Goal: Information Seeking & Learning: Learn about a topic

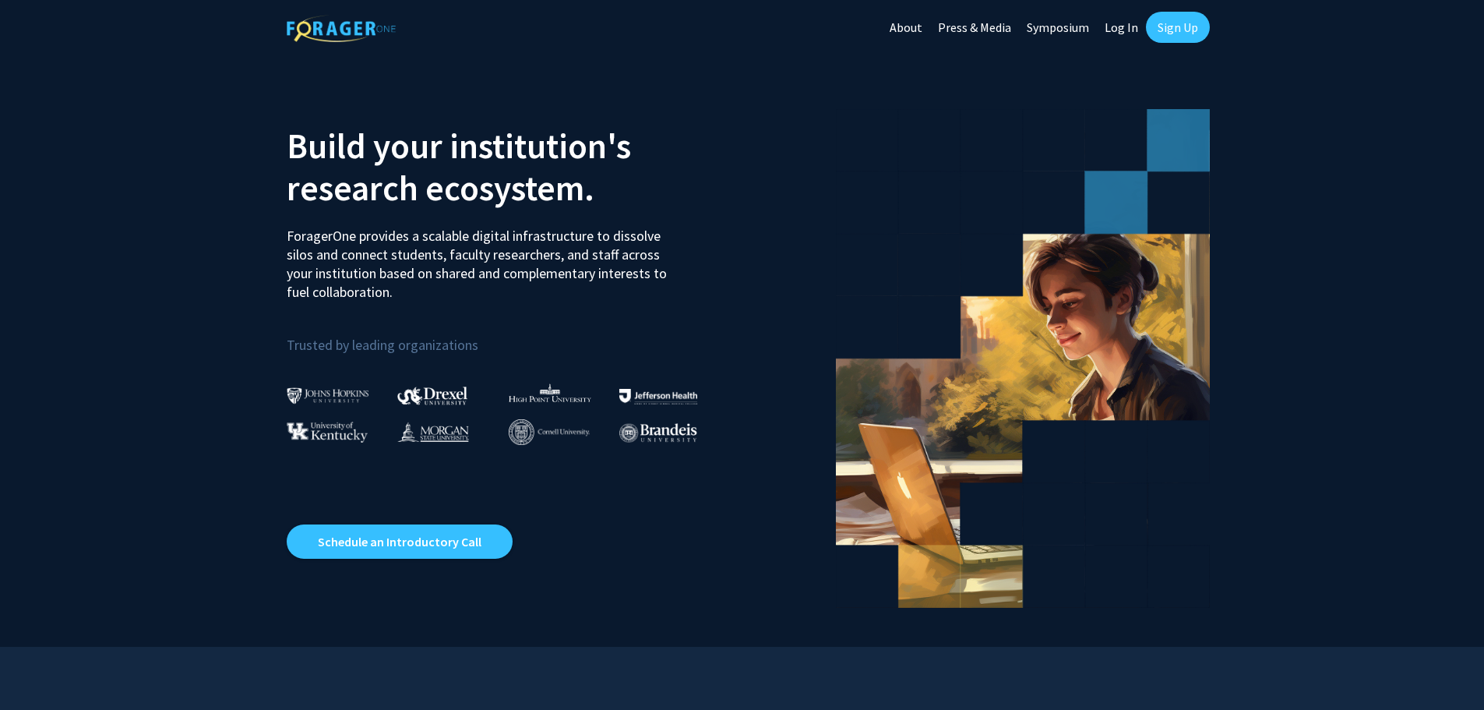
click at [1126, 19] on link "Log In" at bounding box center [1121, 27] width 49 height 55
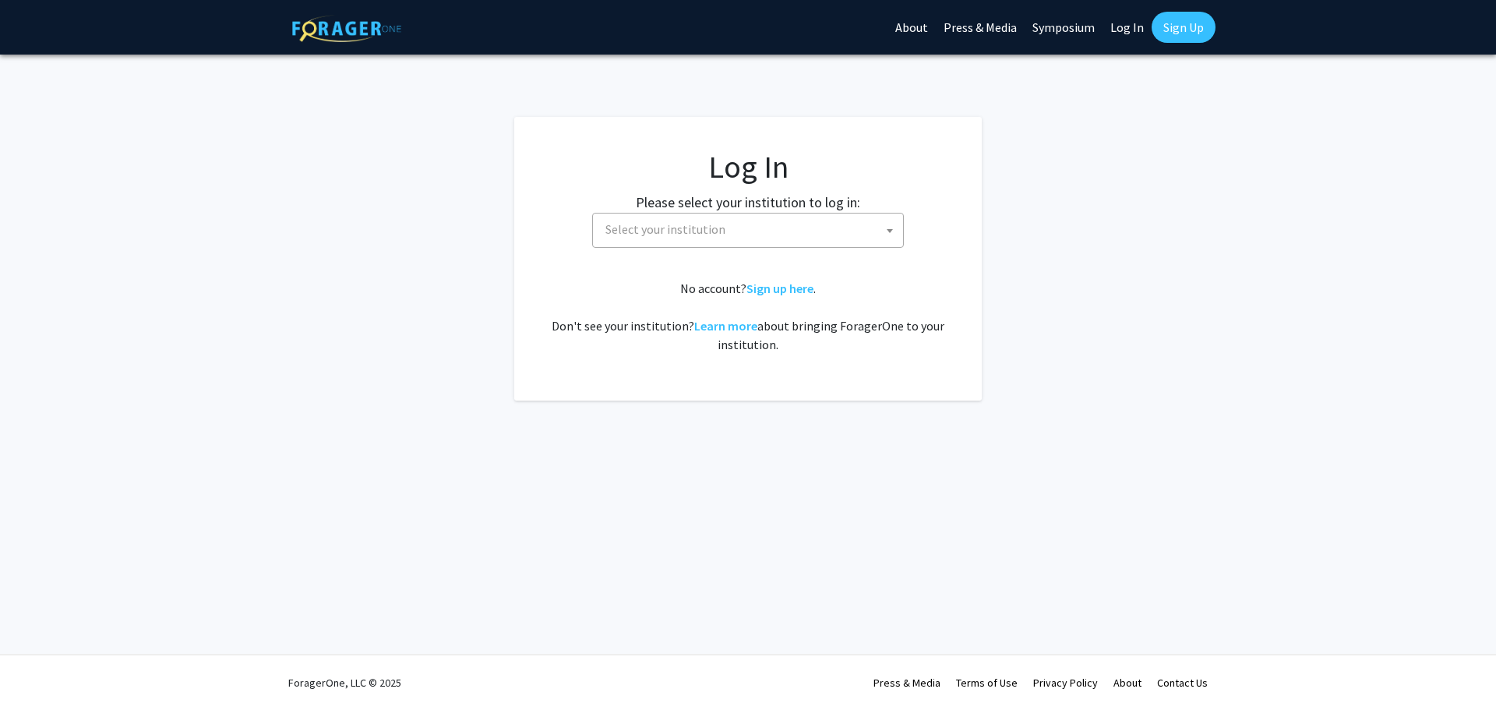
click at [778, 225] on span "Select your institution" at bounding box center [751, 230] width 304 height 32
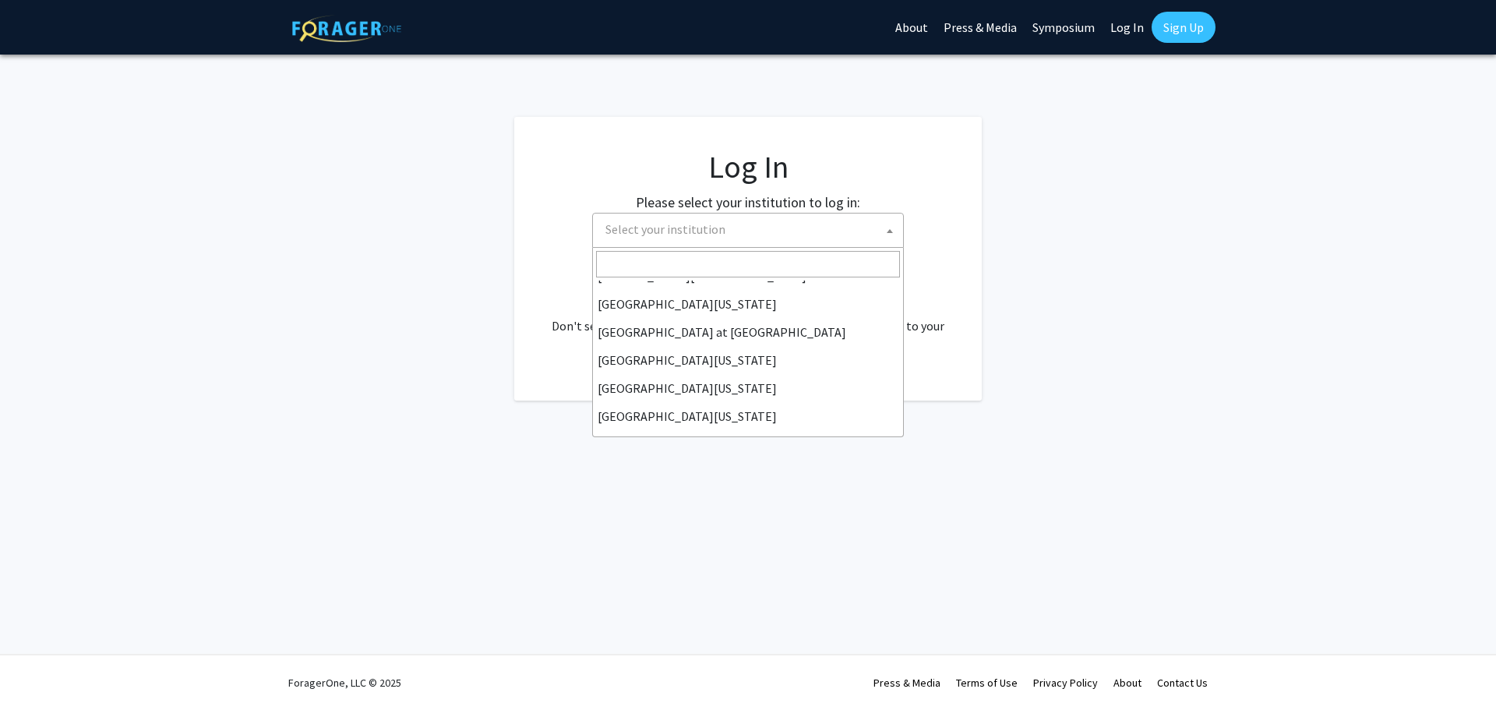
scroll to position [545, 0]
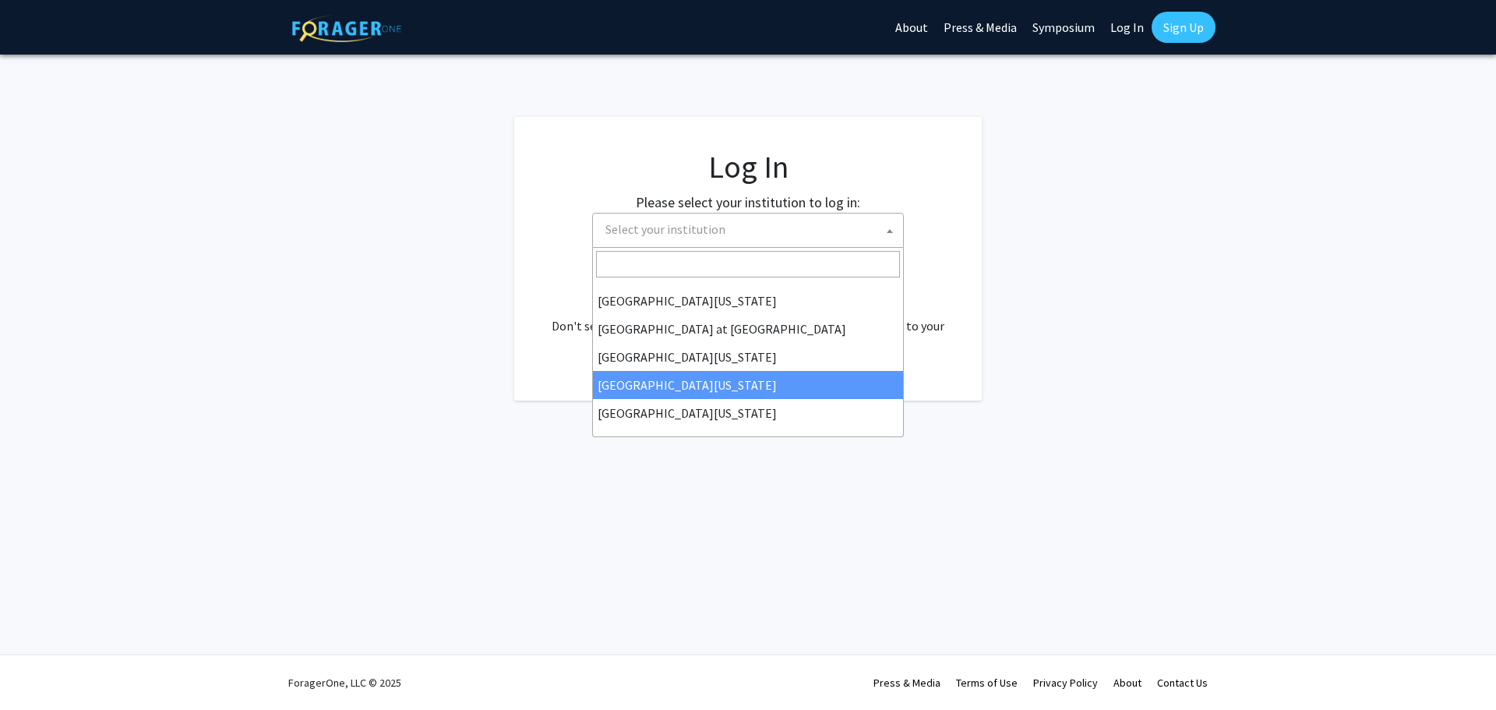
select select "31"
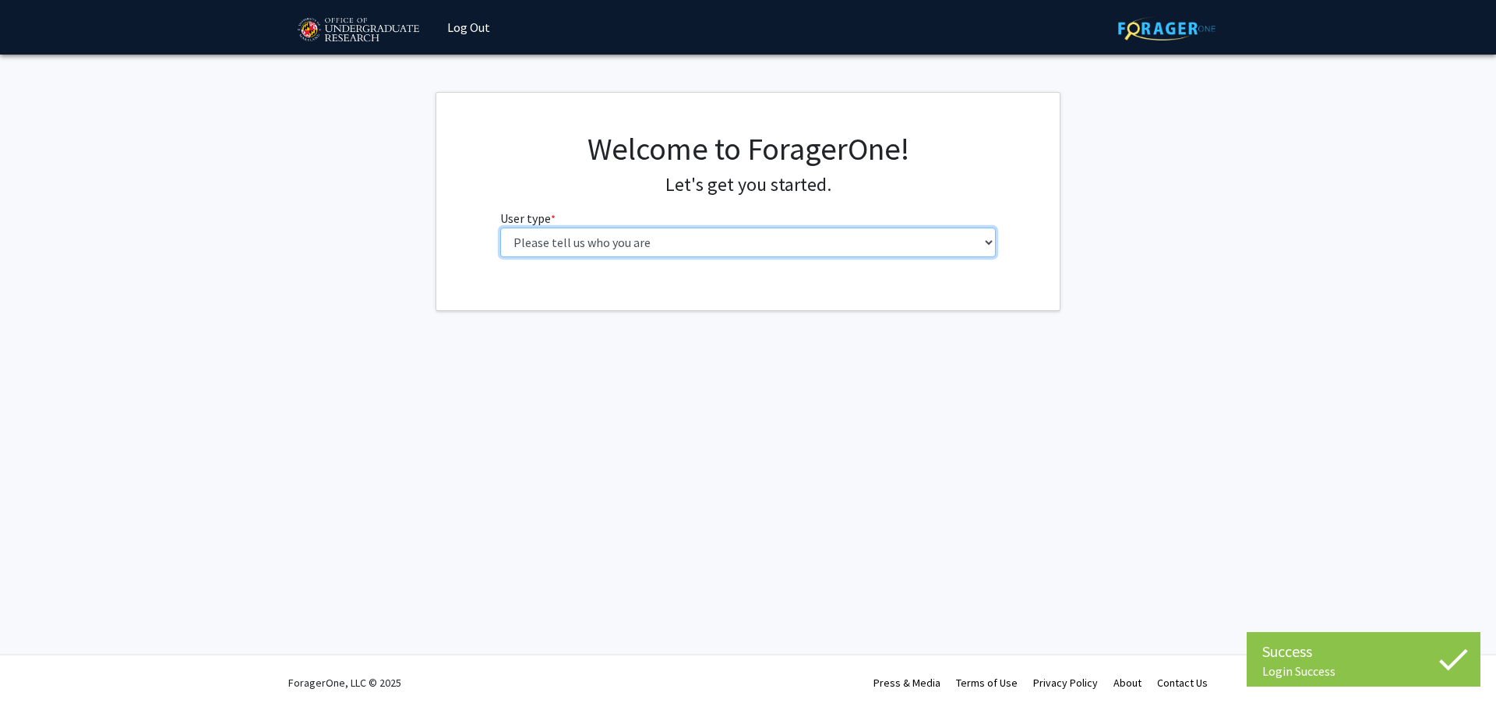
click at [657, 230] on select "Please tell us who you are Undergraduate Student Master's Student Doctoral Cand…" at bounding box center [748, 243] width 496 height 30
select select "5: faculty"
click at [500, 228] on select "Please tell us who you are Undergraduate Student Master's Student Doctoral Cand…" at bounding box center [748, 243] width 496 height 30
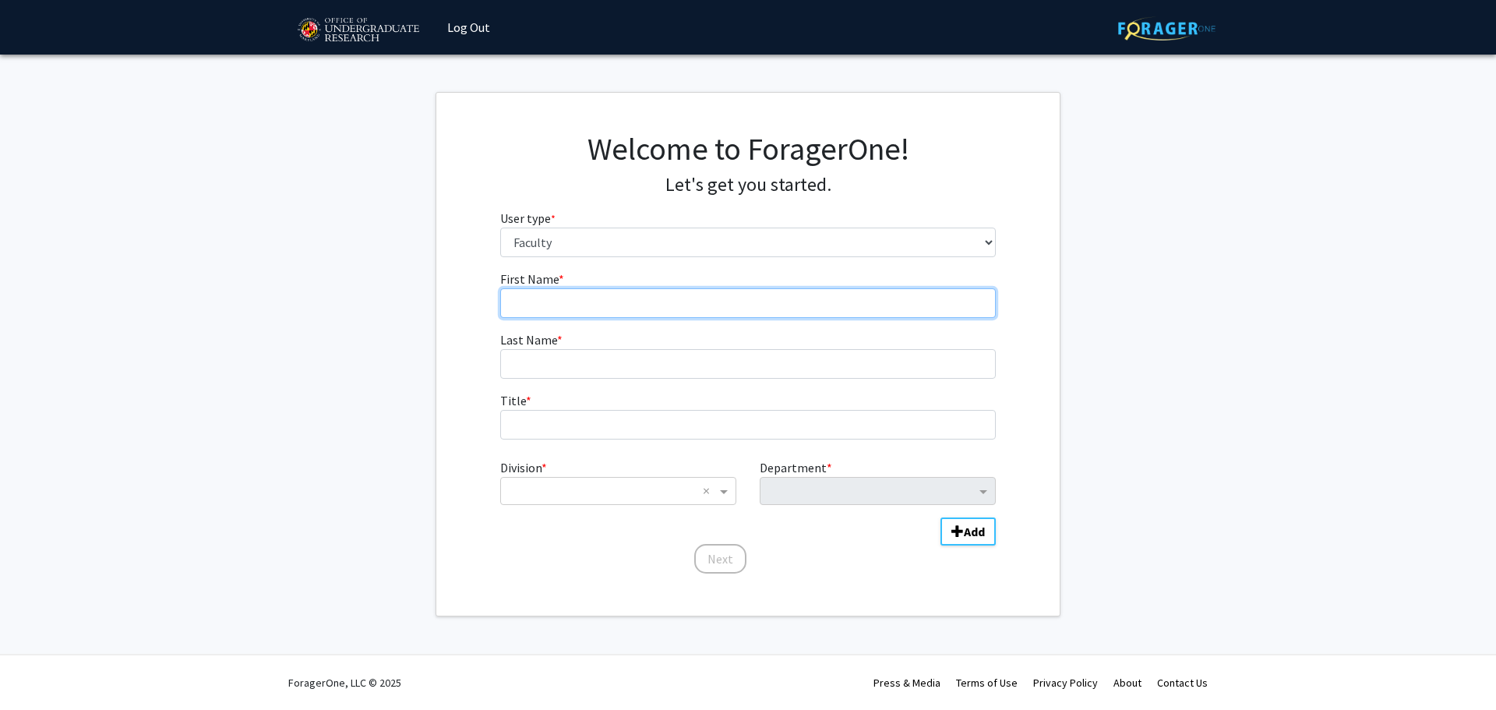
click at [624, 297] on input "First Name * required" at bounding box center [748, 303] width 496 height 30
type input "Erin"
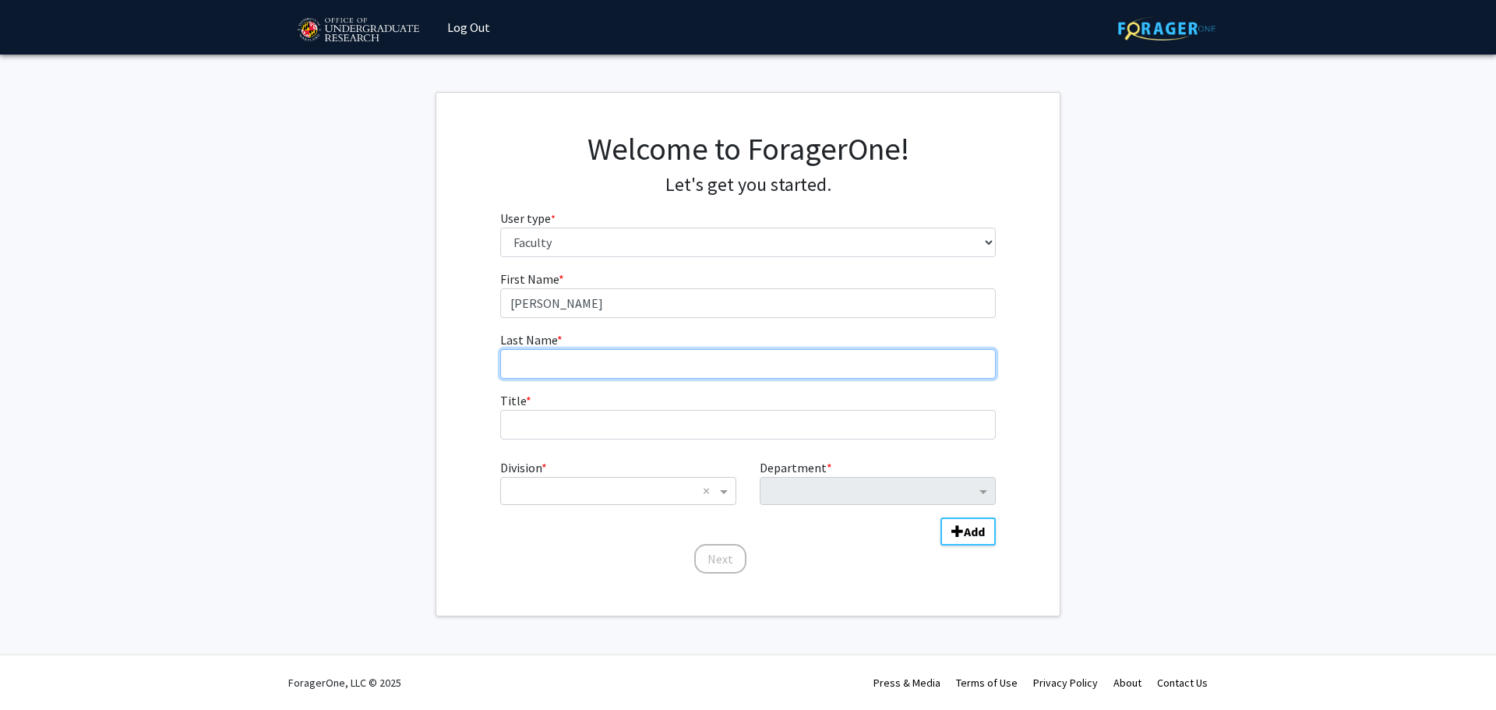
type input "Moody"
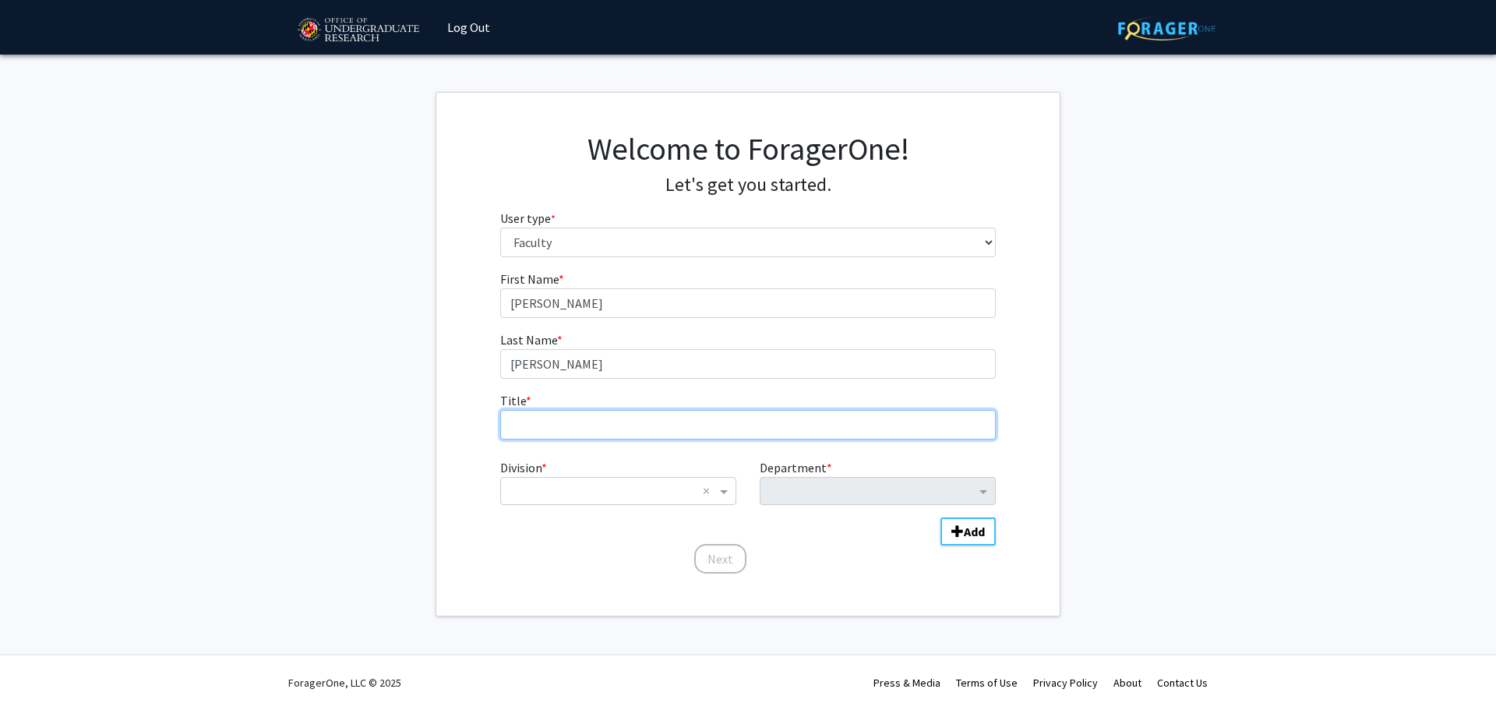
click at [610, 427] on input "Title * required" at bounding box center [748, 425] width 496 height 30
type input "Director of Undergraduate Studies"
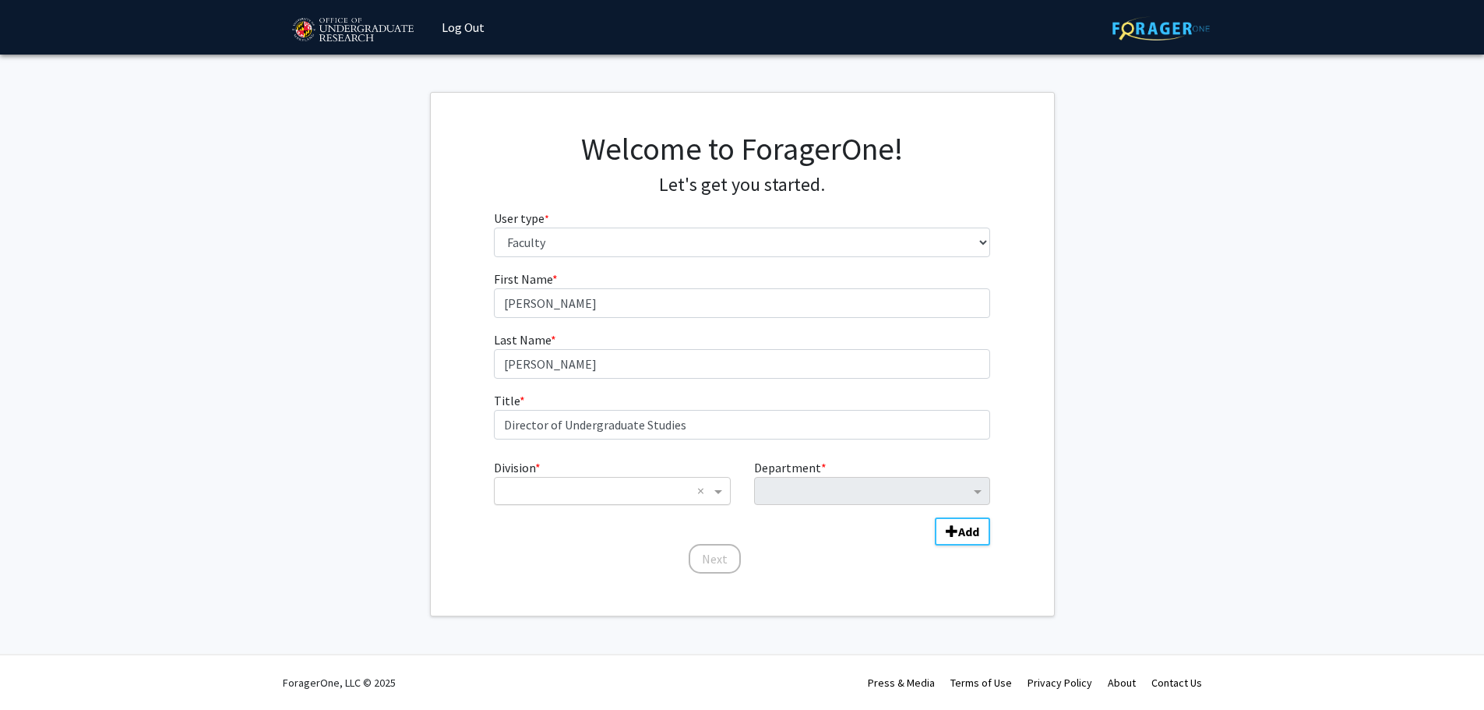
click at [609, 496] on input "Division" at bounding box center [597, 491] width 188 height 19
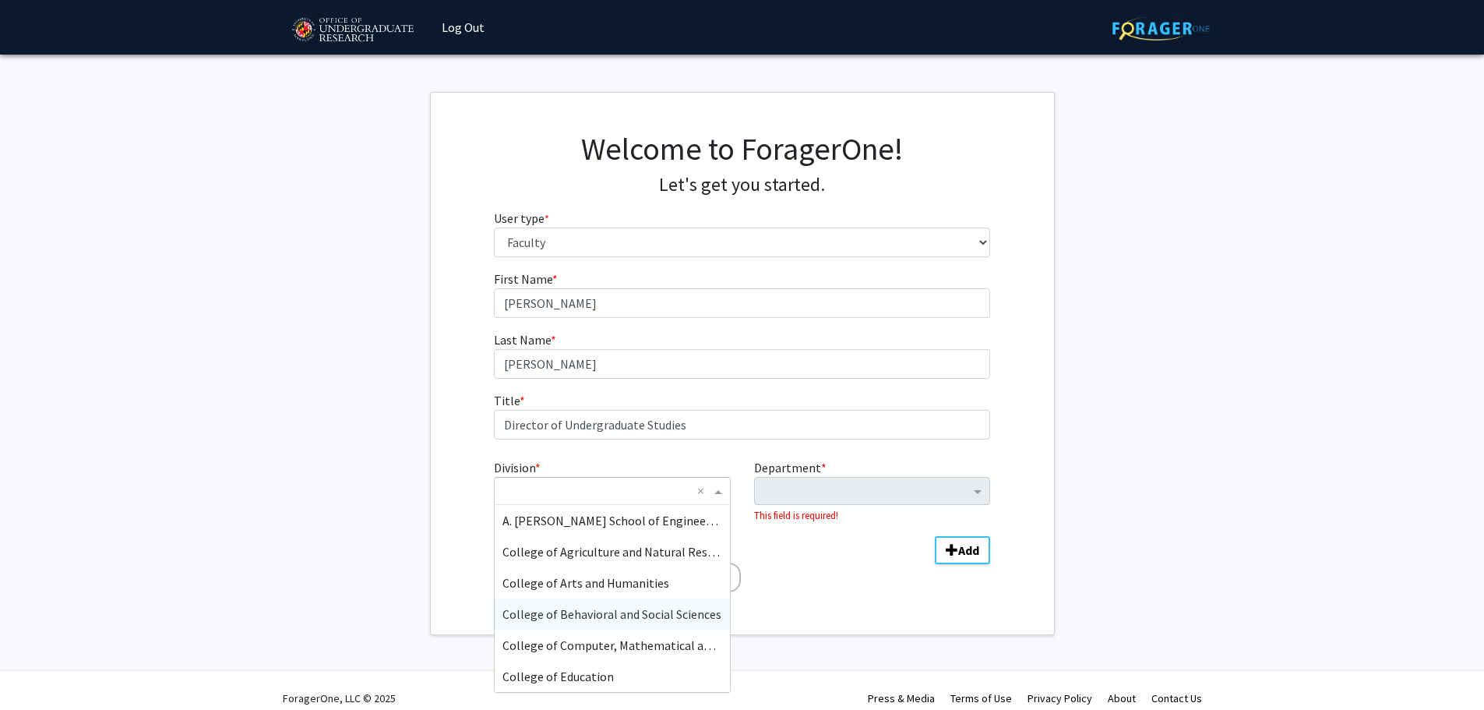
click at [603, 617] on span "College of Behavioral and Social Sciences" at bounding box center [612, 614] width 219 height 16
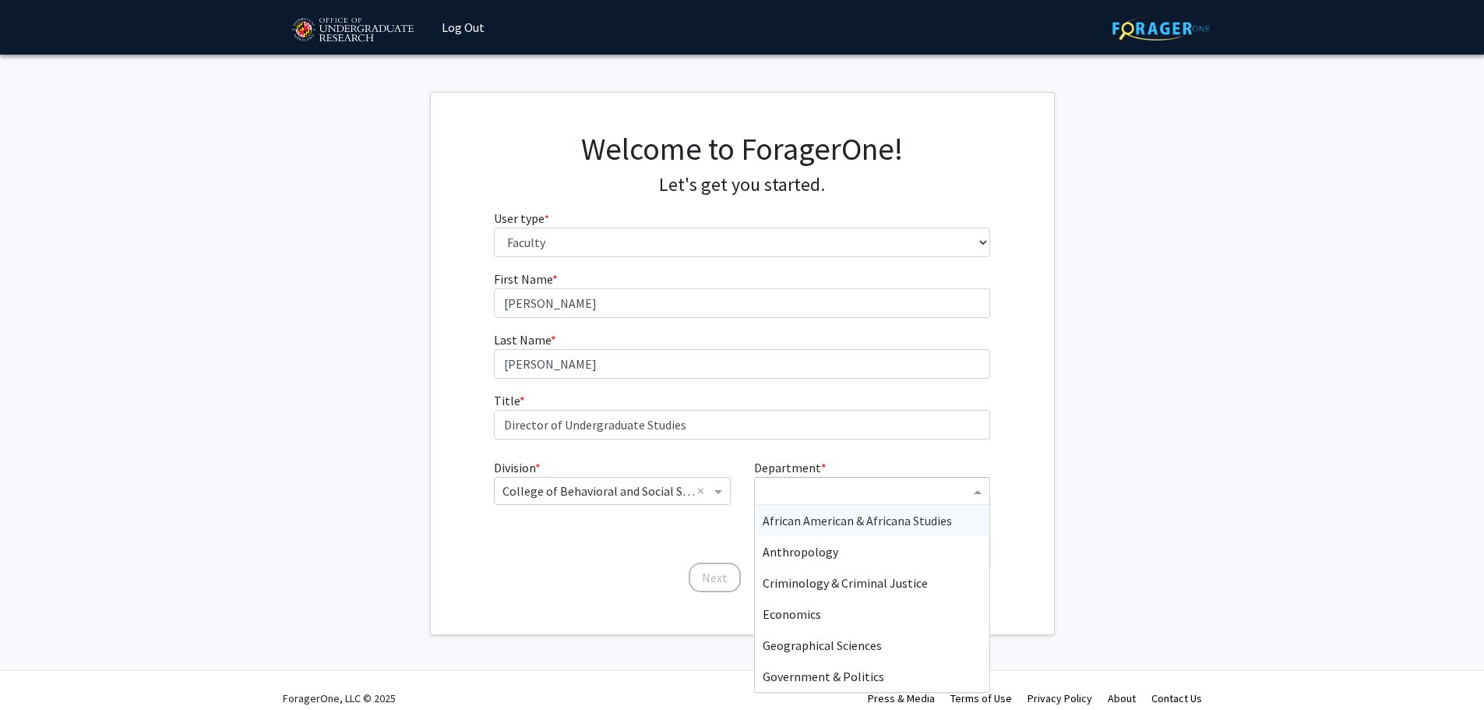
click at [875, 494] on input "Department" at bounding box center [866, 491] width 207 height 19
click at [838, 624] on div "Economics" at bounding box center [872, 613] width 235 height 31
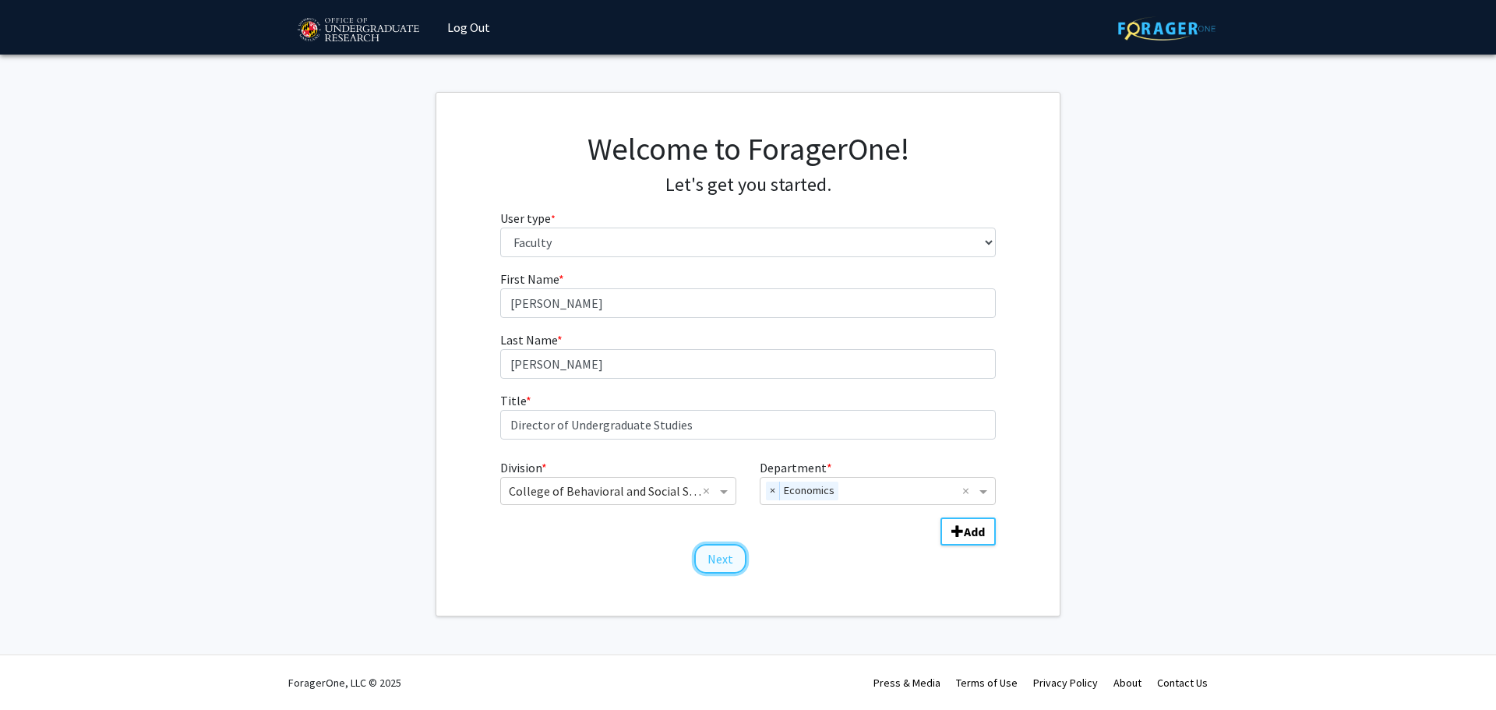
click at [698, 564] on button "Next" at bounding box center [720, 559] width 52 height 30
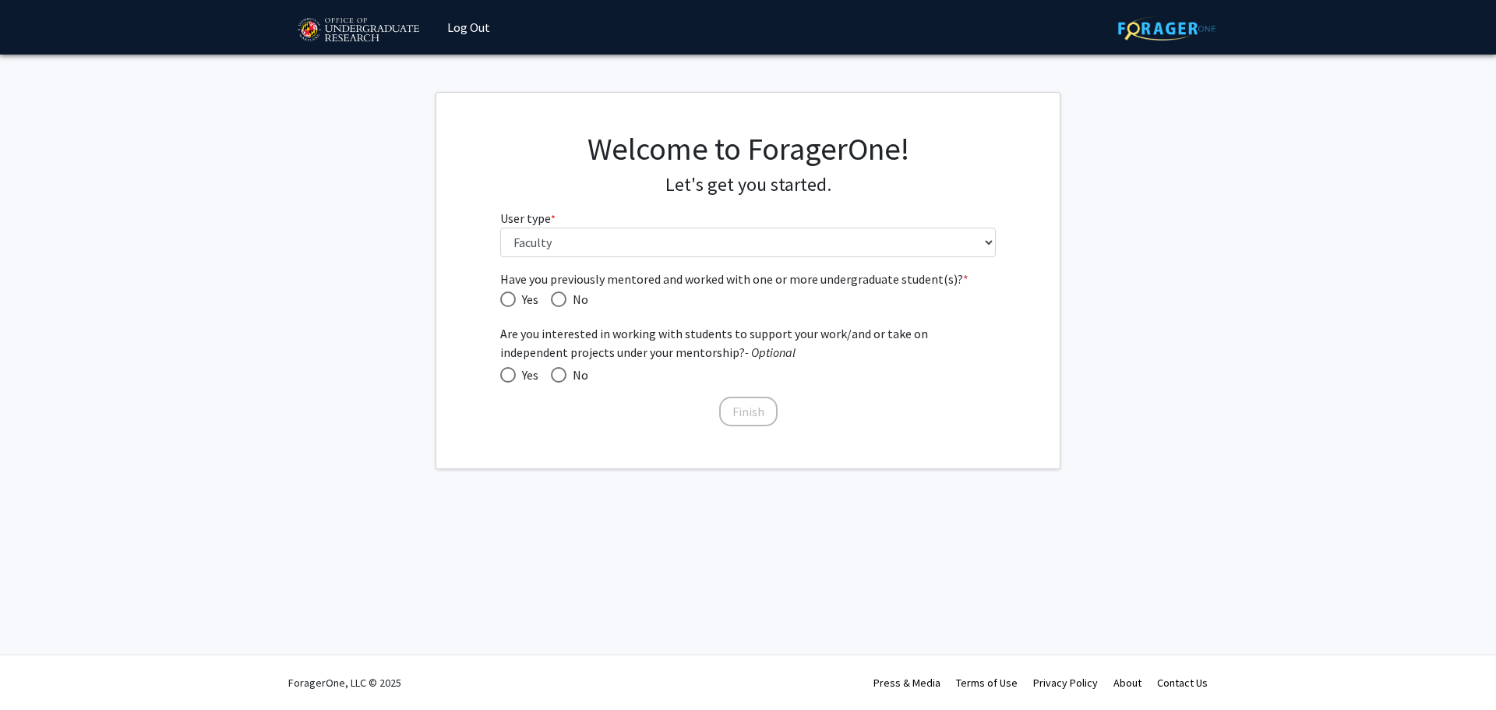
click at [562, 304] on span "Have you previously mentored and worked with one or more undergraduate student(…" at bounding box center [559, 299] width 16 height 16
click at [562, 304] on input "No" at bounding box center [559, 299] width 16 height 16
radio input "true"
click at [560, 374] on span at bounding box center [559, 375] width 16 height 16
click at [560, 374] on input "No" at bounding box center [559, 375] width 16 height 16
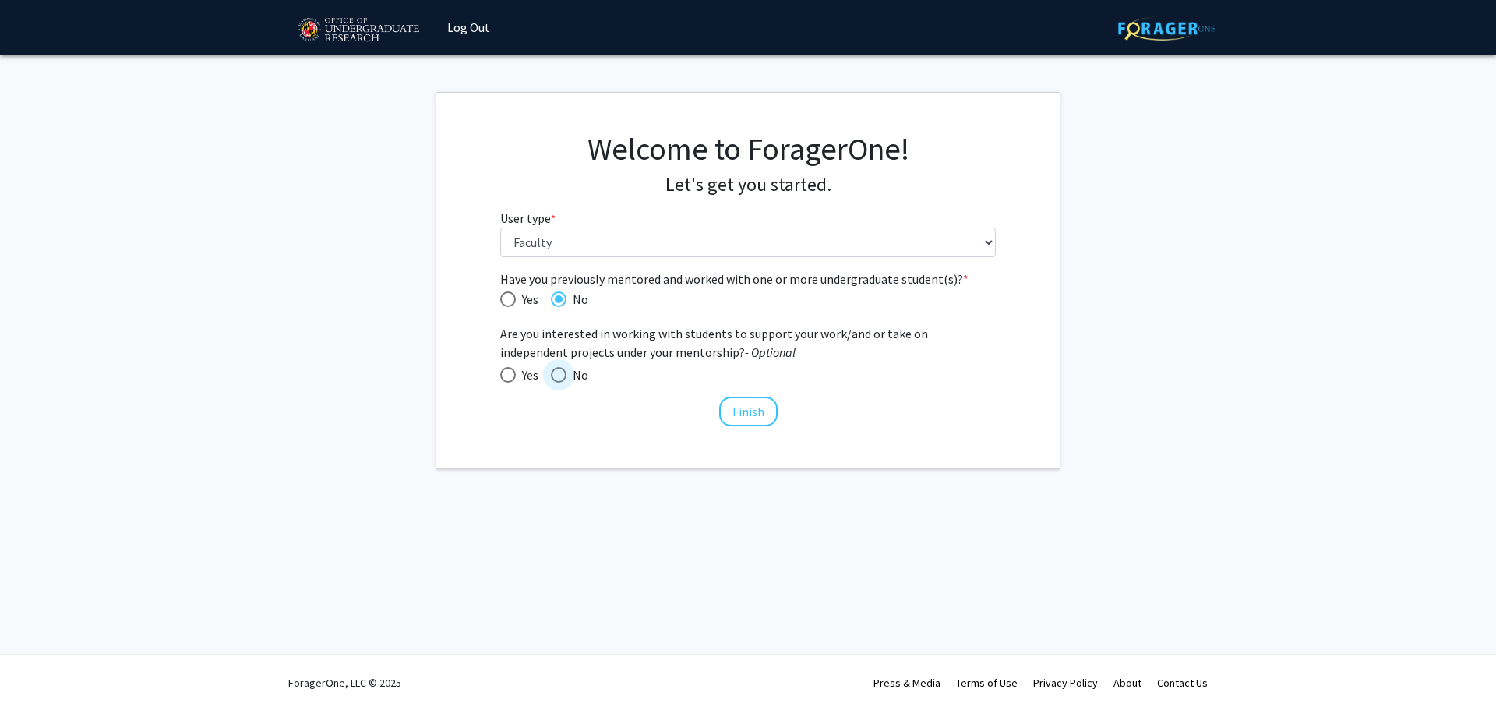
radio input "true"
click at [761, 408] on button "Finish" at bounding box center [748, 412] width 58 height 30
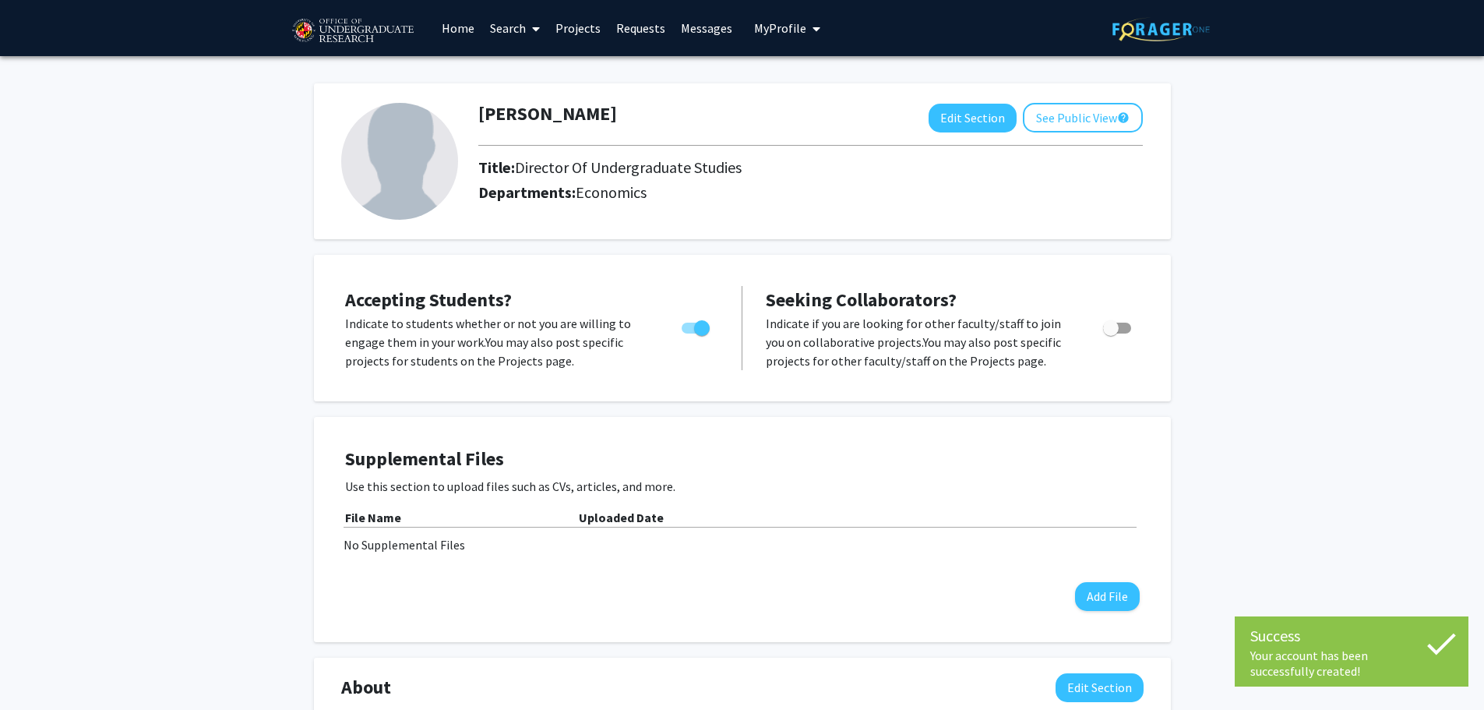
click at [691, 328] on span "Toggle" at bounding box center [696, 328] width 28 height 11
click at [690, 334] on input "Would you like to permit student requests?" at bounding box center [689, 334] width 1 height 1
checkbox input "false"
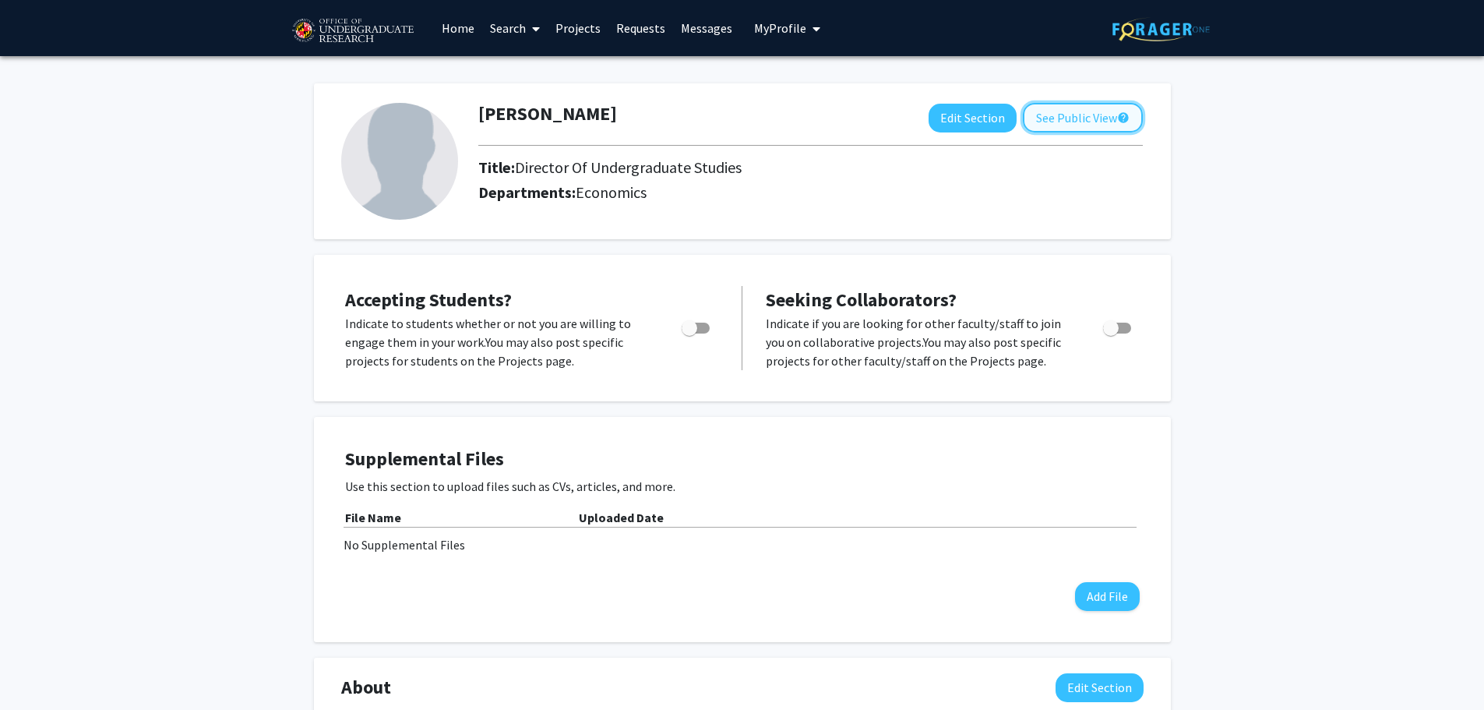
click at [1083, 108] on button "See Public View help" at bounding box center [1083, 118] width 120 height 30
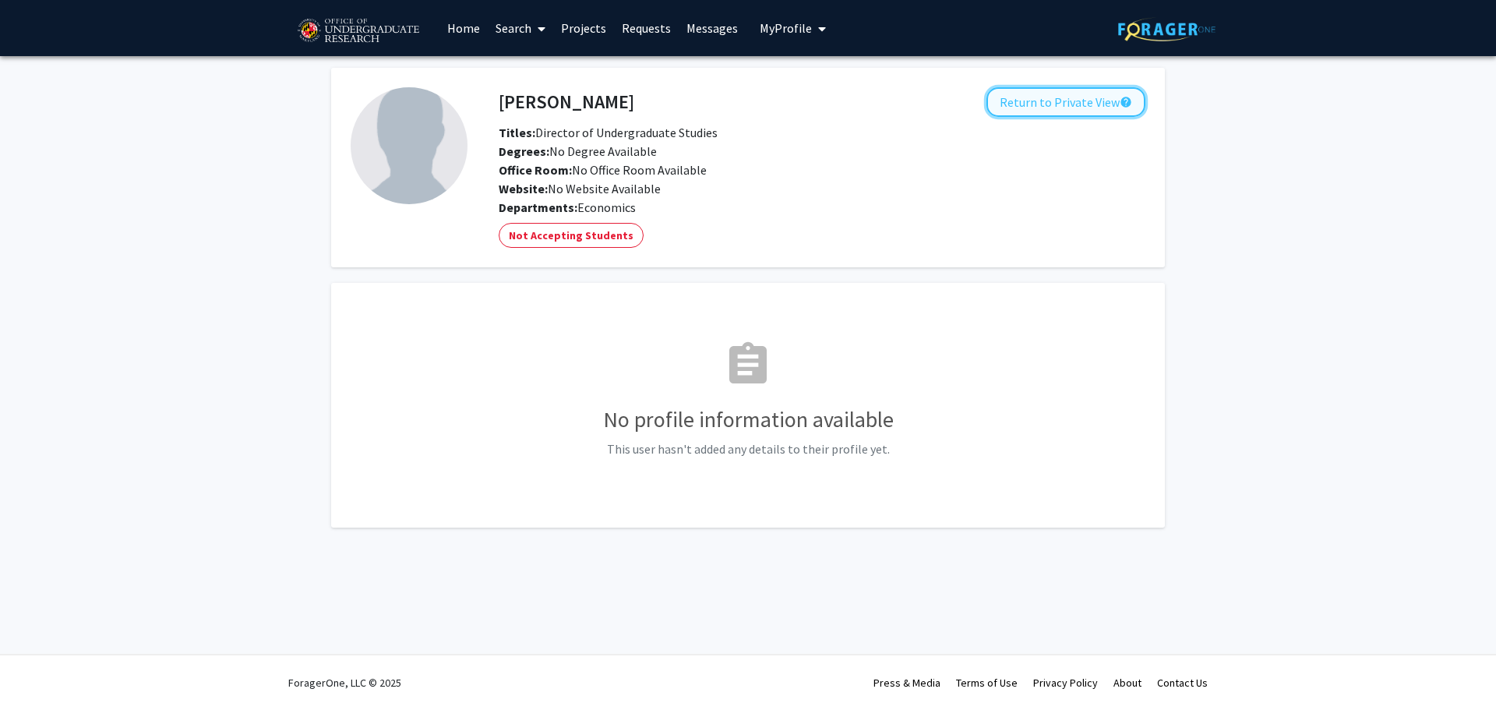
click at [1079, 109] on button "Return to Private View help" at bounding box center [1065, 102] width 159 height 30
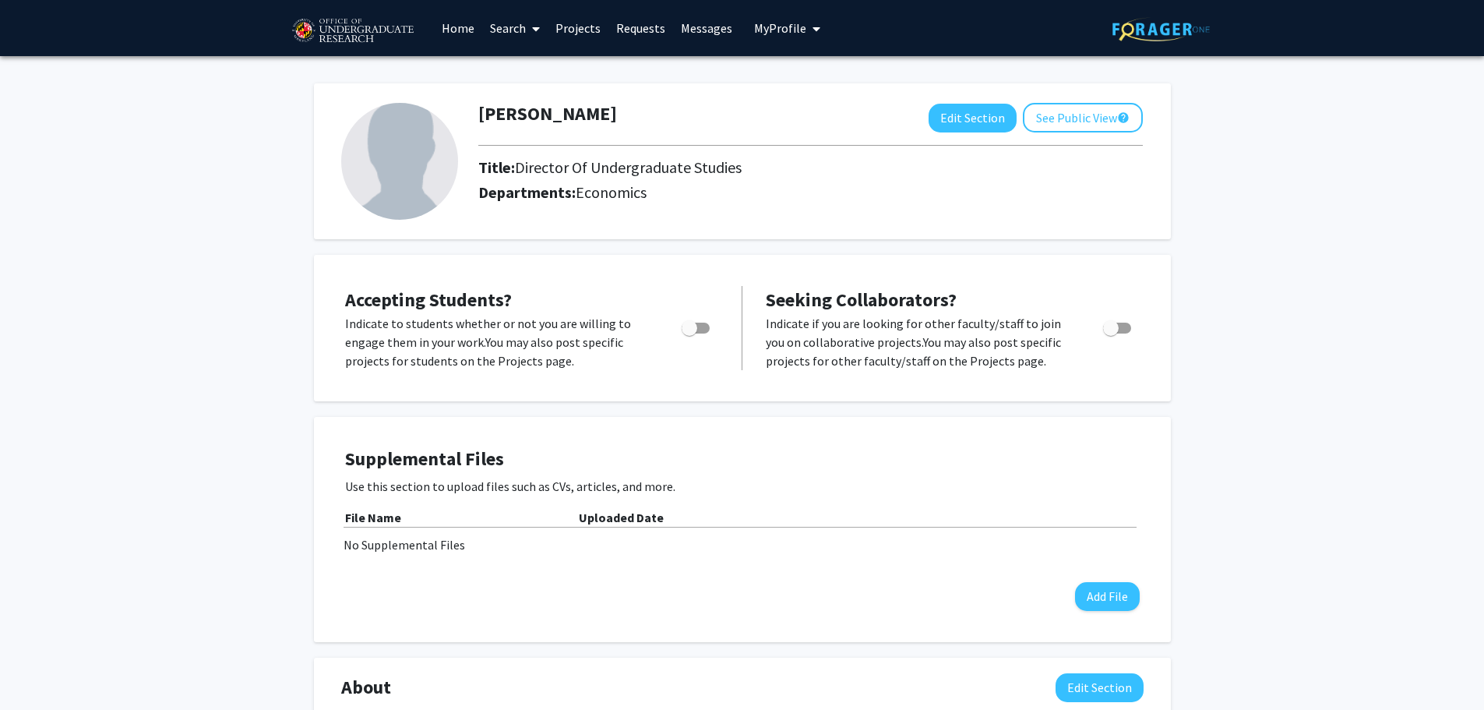
click at [683, 337] on label "Toggle" at bounding box center [693, 328] width 34 height 19
click at [689, 334] on input "Would you like to permit student requests?" at bounding box center [689, 334] width 1 height 1
checkbox input "true"
click at [1085, 118] on button "See Public View help" at bounding box center [1083, 118] width 120 height 30
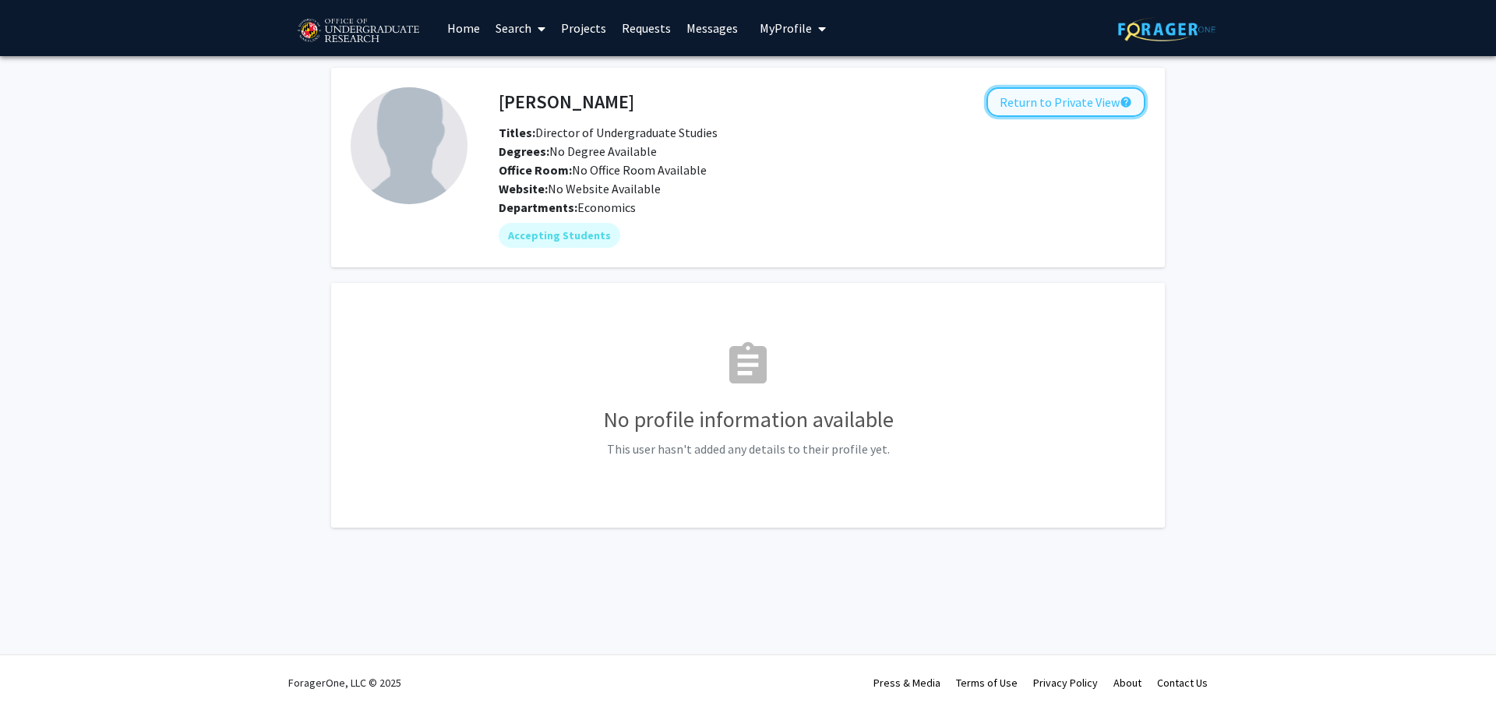
click at [1085, 111] on button "Return to Private View help" at bounding box center [1065, 102] width 159 height 30
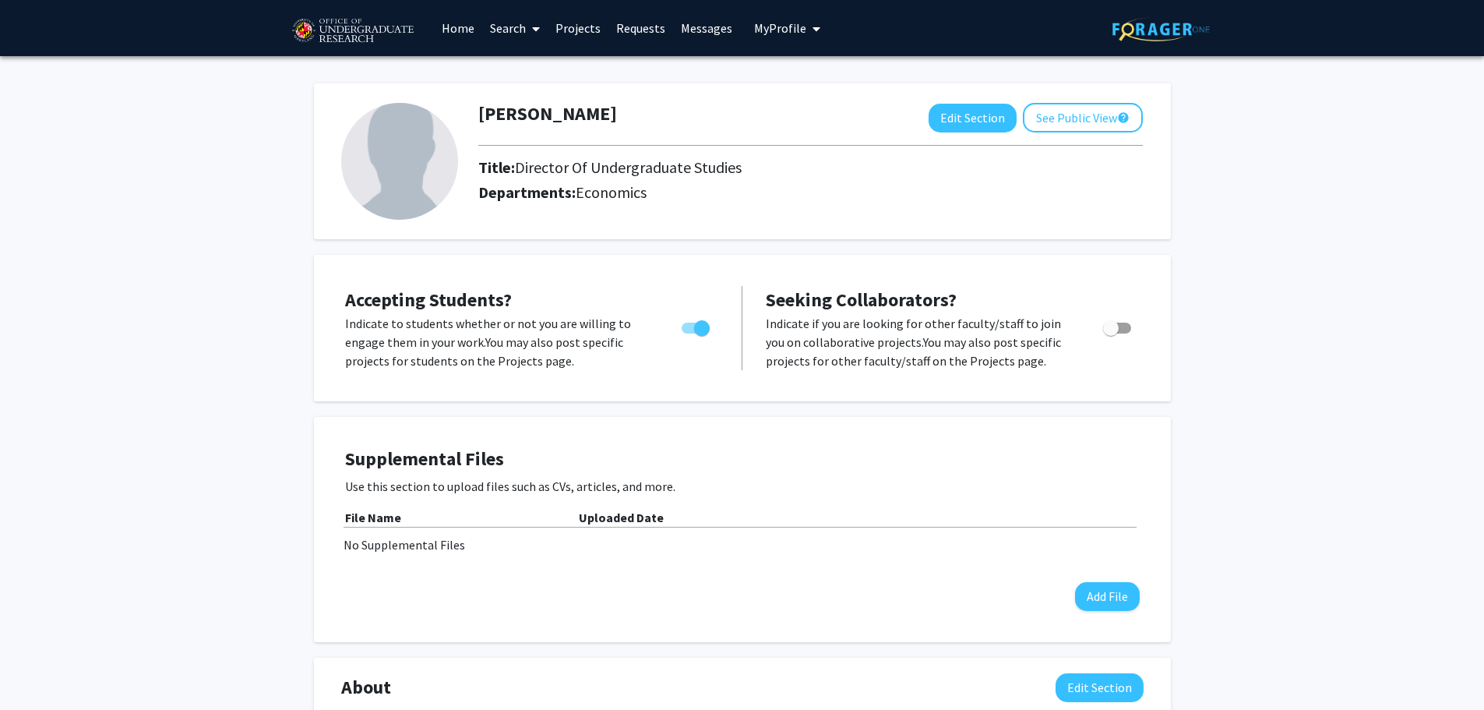
click at [706, 330] on span "Toggle" at bounding box center [702, 328] width 16 height 16
click at [690, 334] on input "Would you like to permit student requests?" at bounding box center [689, 334] width 1 height 1
checkbox input "false"
click at [524, 26] on link "Search" at bounding box center [514, 28] width 65 height 55
click at [528, 102] on span "Students" at bounding box center [529, 102] width 95 height 31
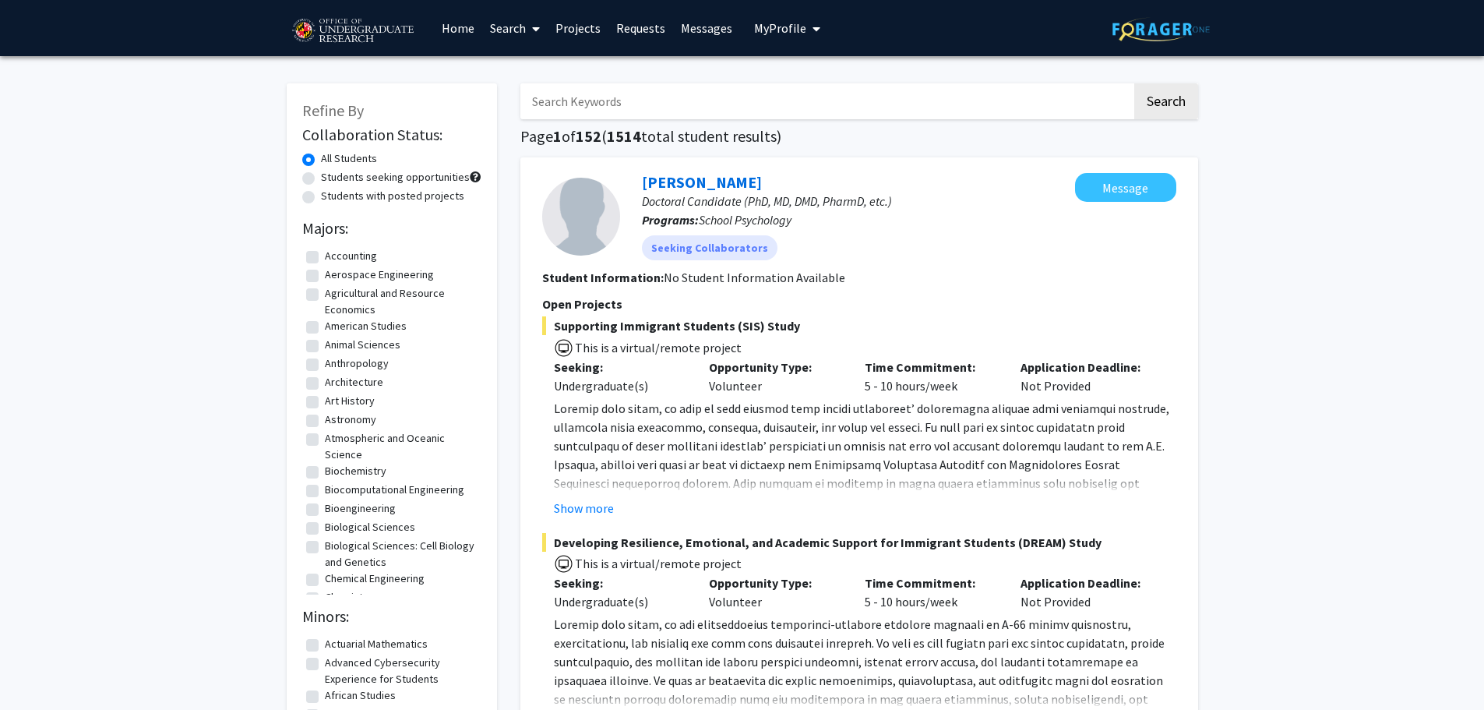
click at [321, 180] on label "Students seeking opportunities" at bounding box center [395, 177] width 149 height 16
click at [321, 179] on input "Students seeking opportunities" at bounding box center [326, 174] width 10 height 10
radio input "true"
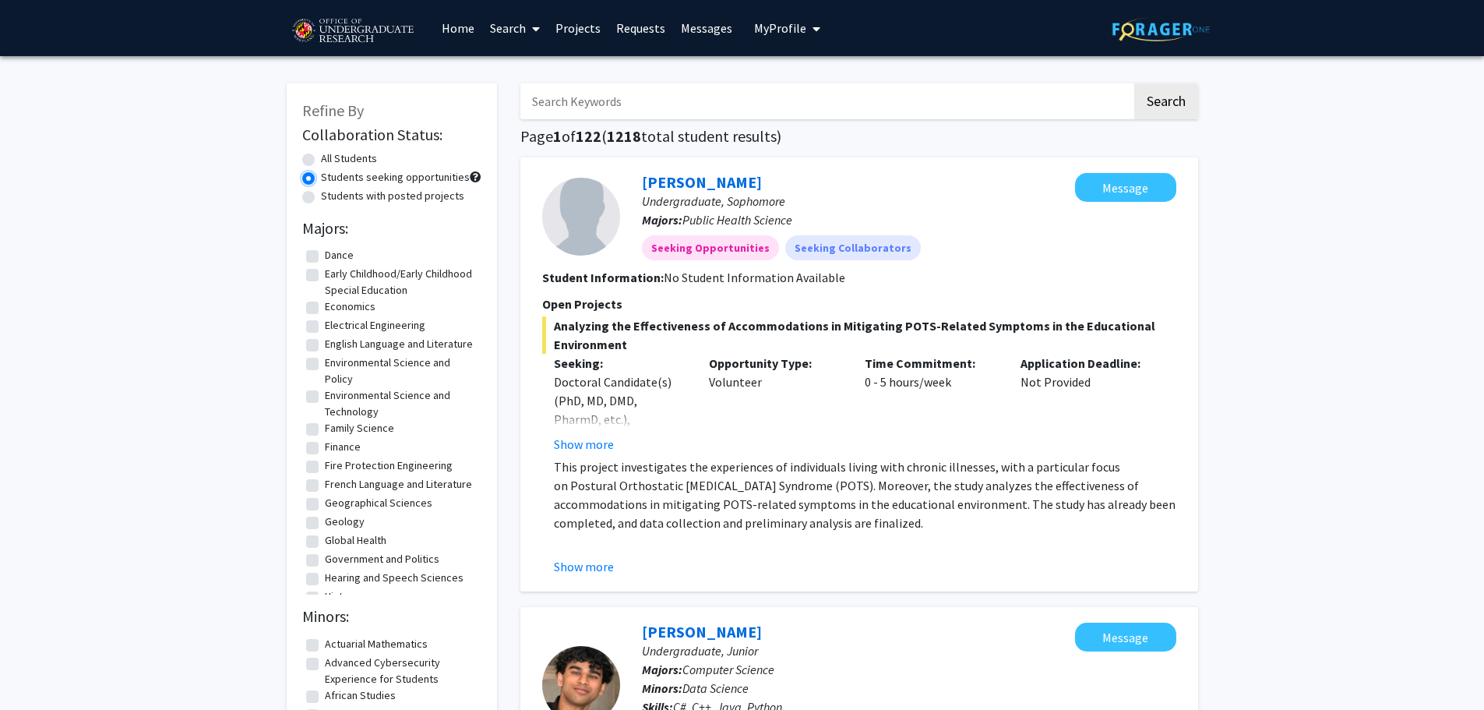
scroll to position [468, 0]
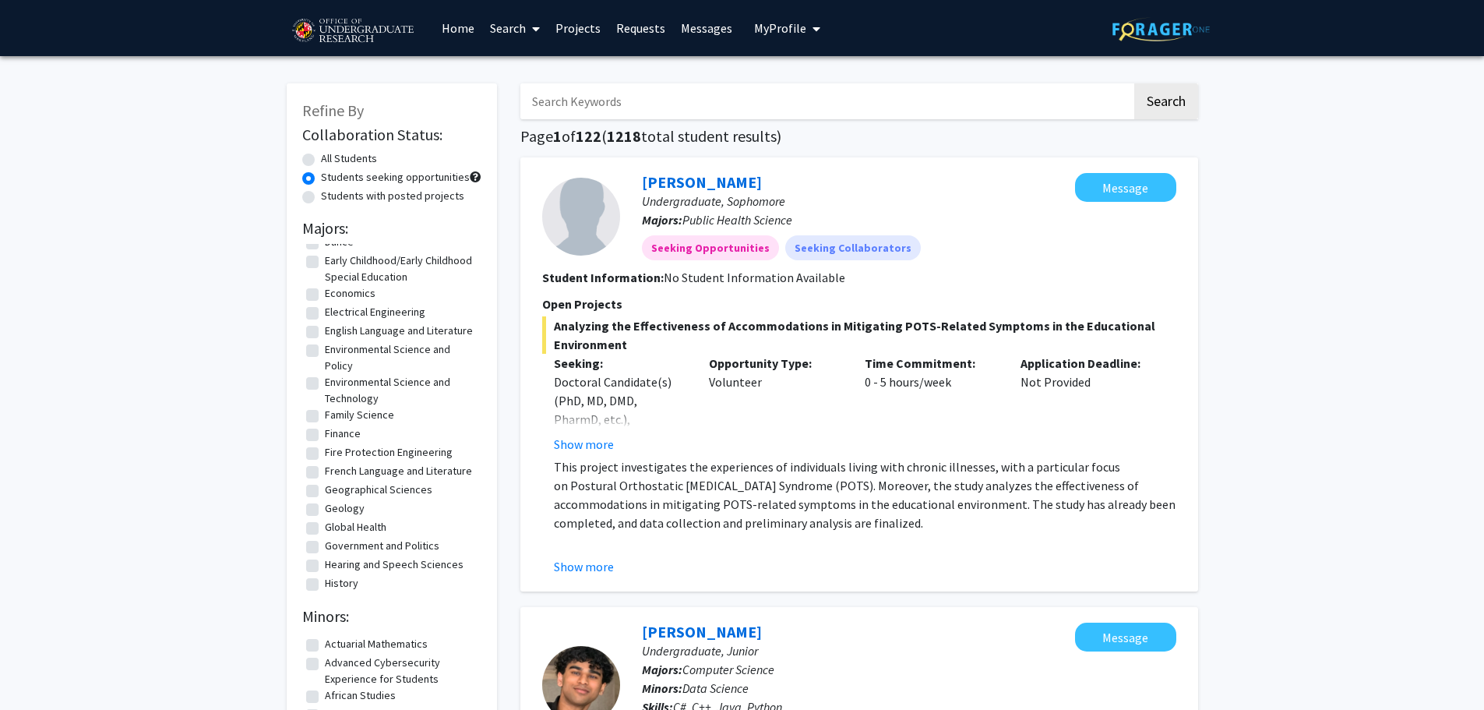
click at [325, 302] on label "Economics" at bounding box center [350, 293] width 51 height 16
click at [325, 295] on input "Economics" at bounding box center [330, 290] width 10 height 10
checkbox input "true"
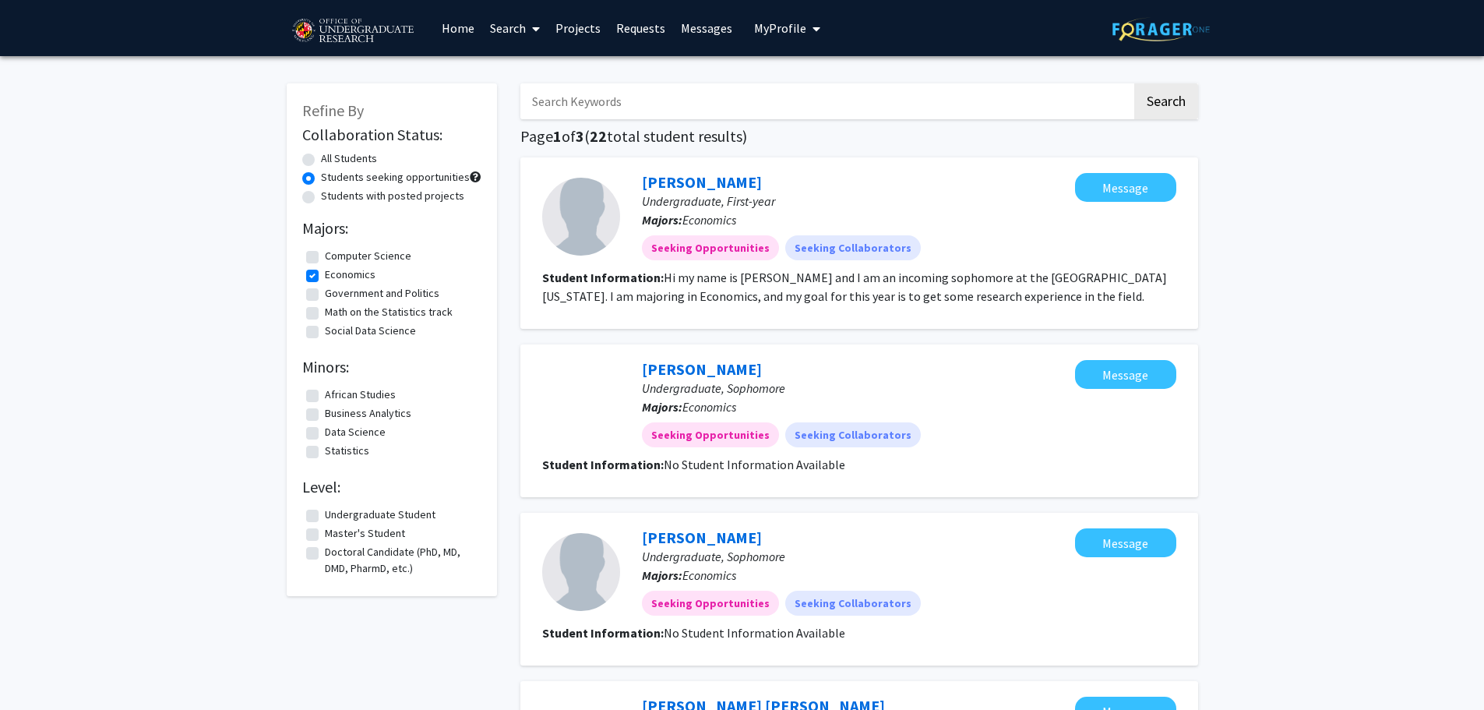
scroll to position [78, 0]
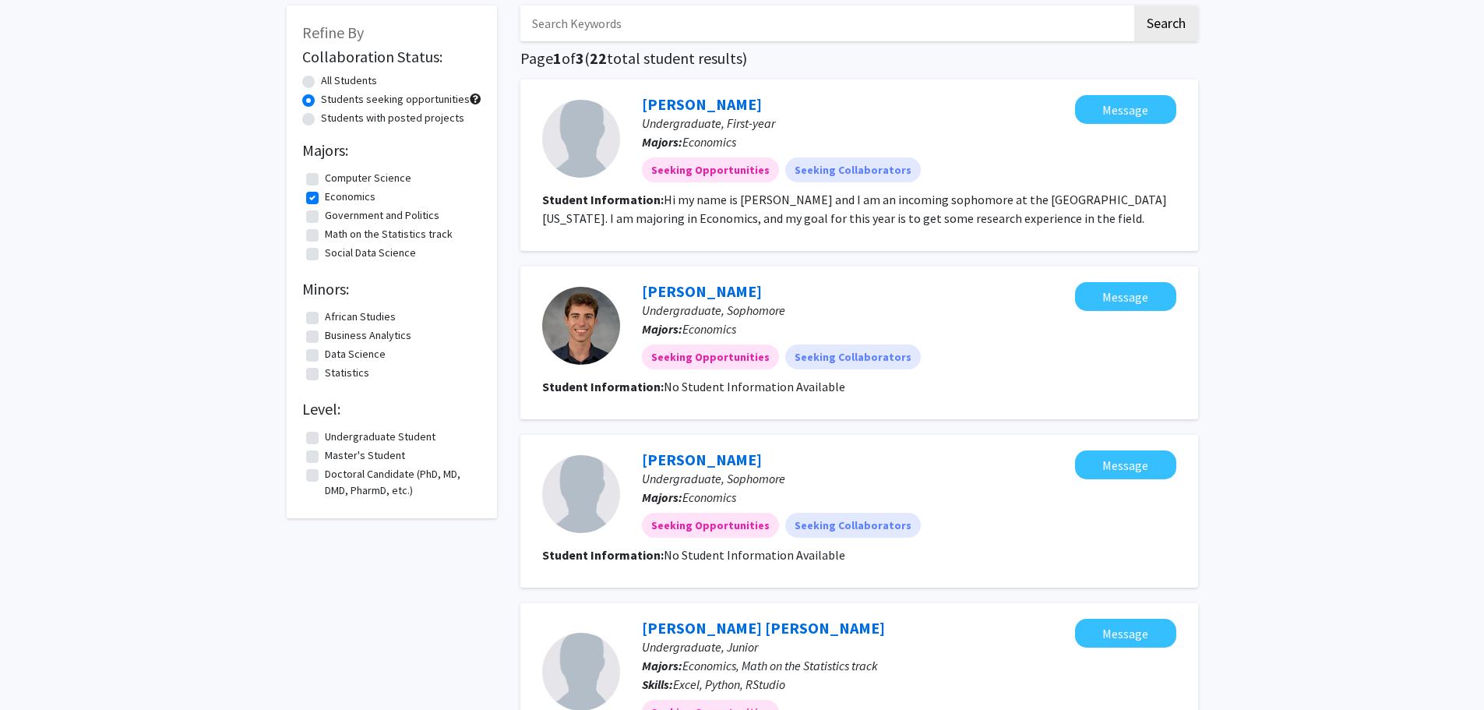
click at [325, 475] on label "Doctoral Candidate (PhD, MD, DMD, PharmD, etc.)" at bounding box center [401, 482] width 153 height 33
click at [325, 475] on input "Doctoral Candidate (PhD, MD, DMD, PharmD, etc.)" at bounding box center [330, 471] width 10 height 10
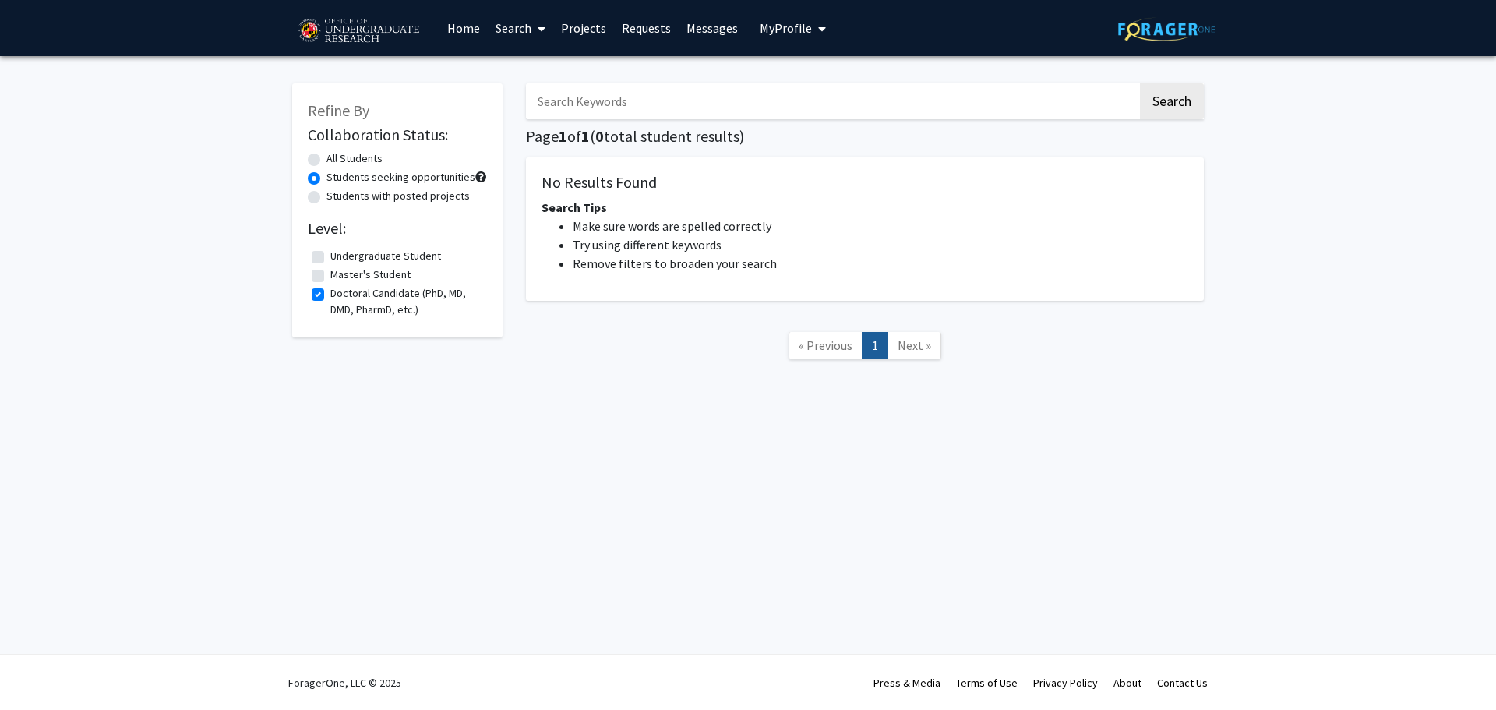
click at [330, 293] on label "Doctoral Candidate (PhD, MD, DMD, PharmD, etc.)" at bounding box center [406, 301] width 153 height 33
click at [330, 293] on input "Doctoral Candidate (PhD, MD, DMD, PharmD, etc.)" at bounding box center [335, 290] width 10 height 10
checkbox input "false"
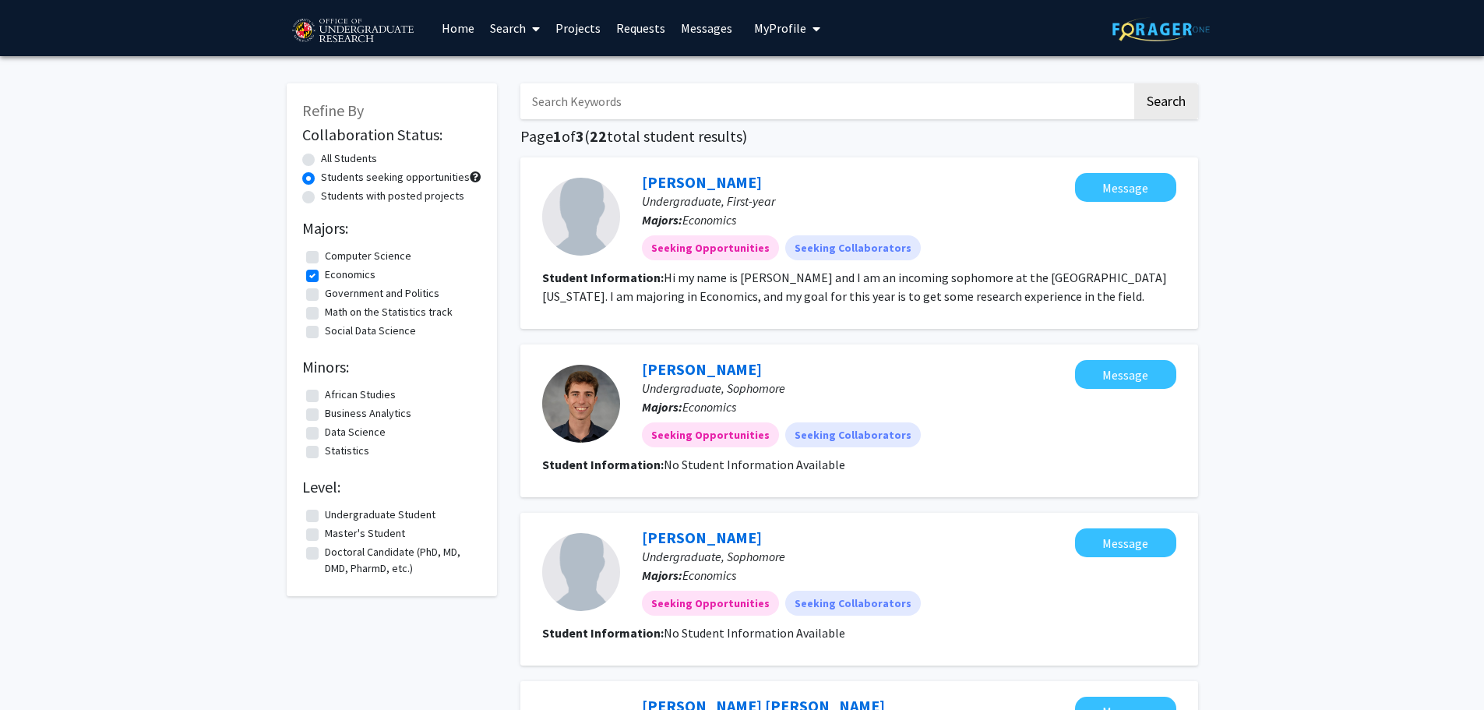
click at [325, 330] on label "Social Data Science" at bounding box center [370, 331] width 91 height 16
click at [325, 330] on input "Social Data Science" at bounding box center [330, 328] width 10 height 10
checkbox input "true"
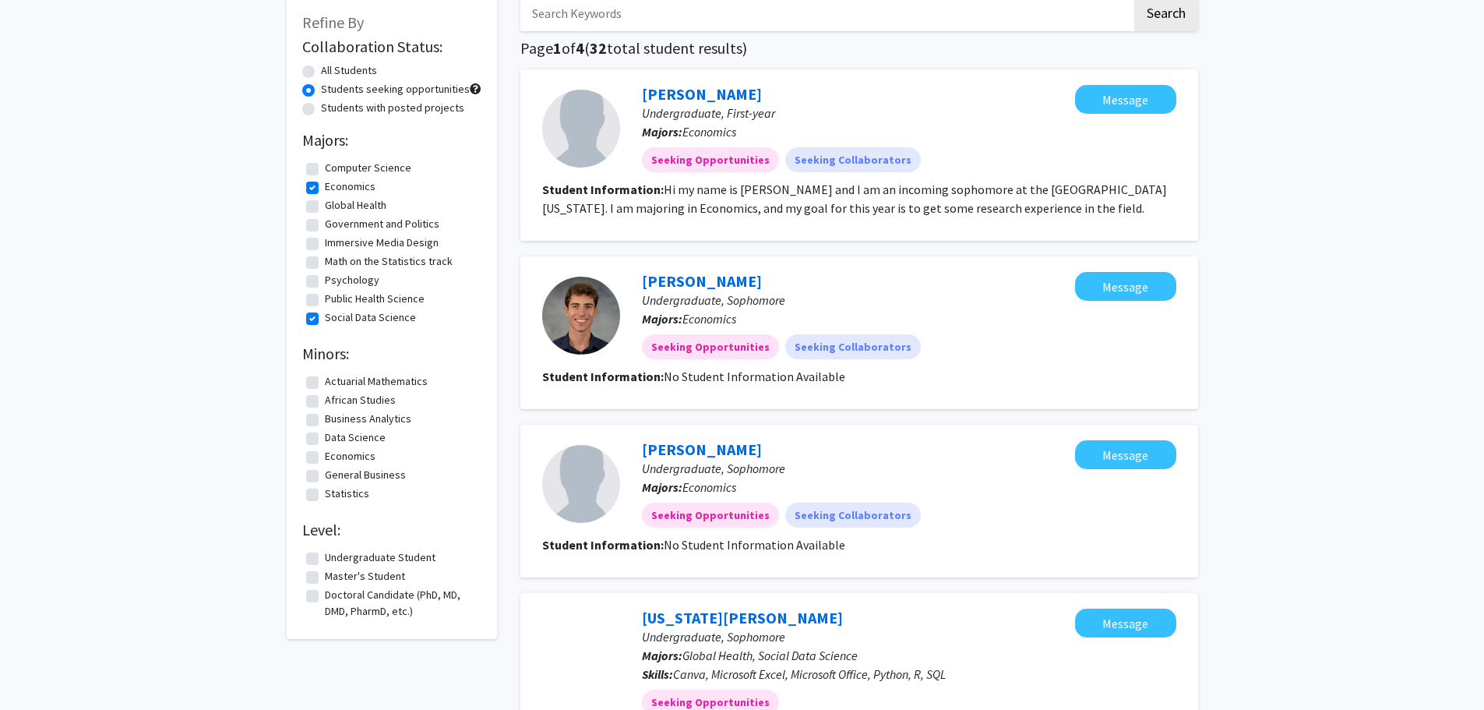
scroll to position [78, 0]
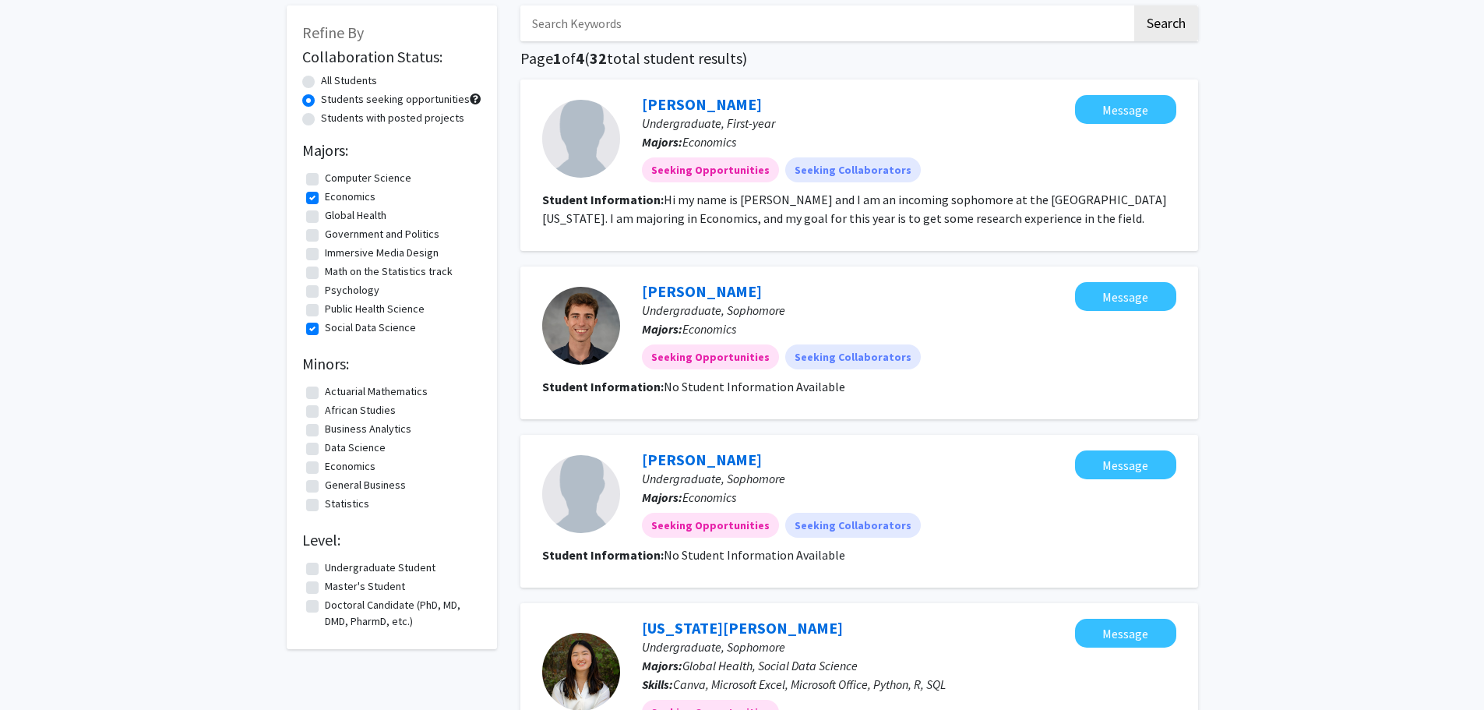
click at [325, 328] on label "Social Data Science" at bounding box center [370, 327] width 91 height 16
click at [325, 328] on input "Social Data Science" at bounding box center [330, 324] width 10 height 10
checkbox input "false"
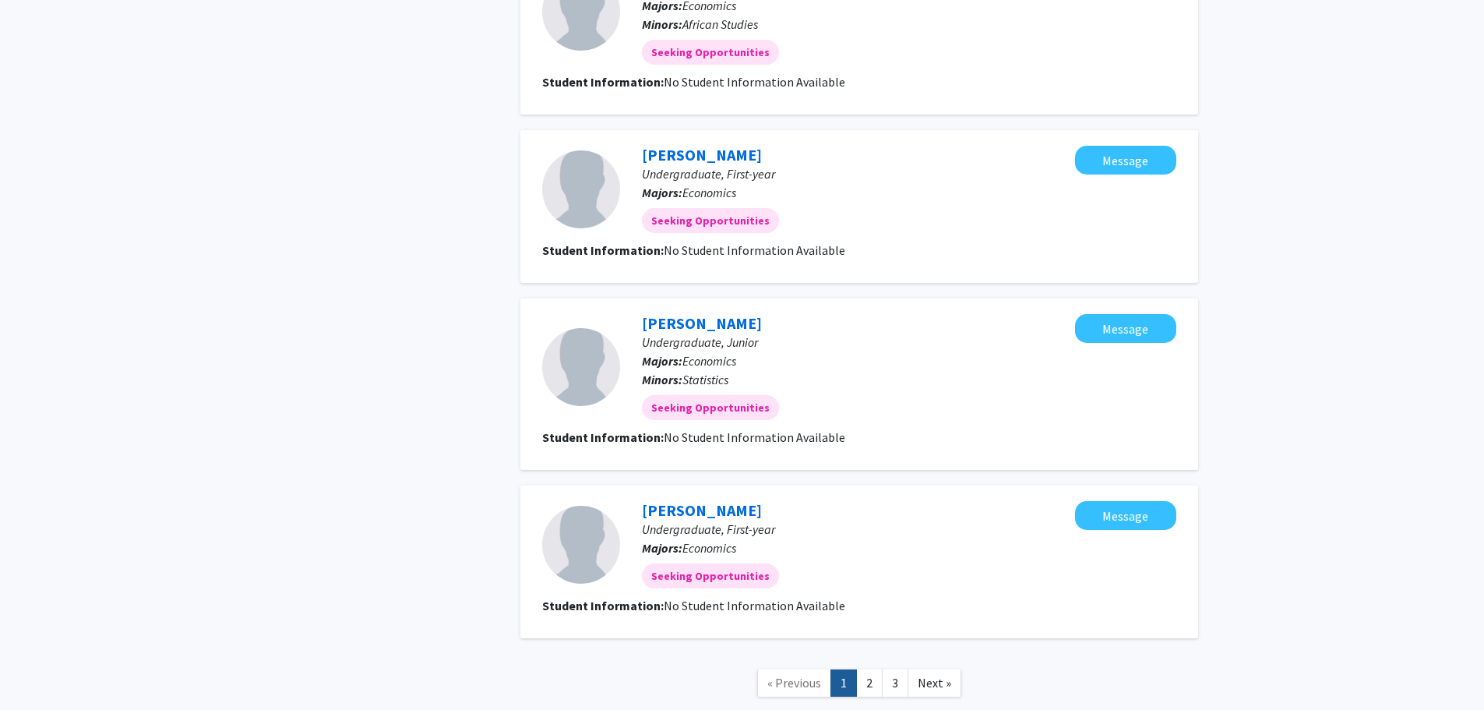
scroll to position [1512, 0]
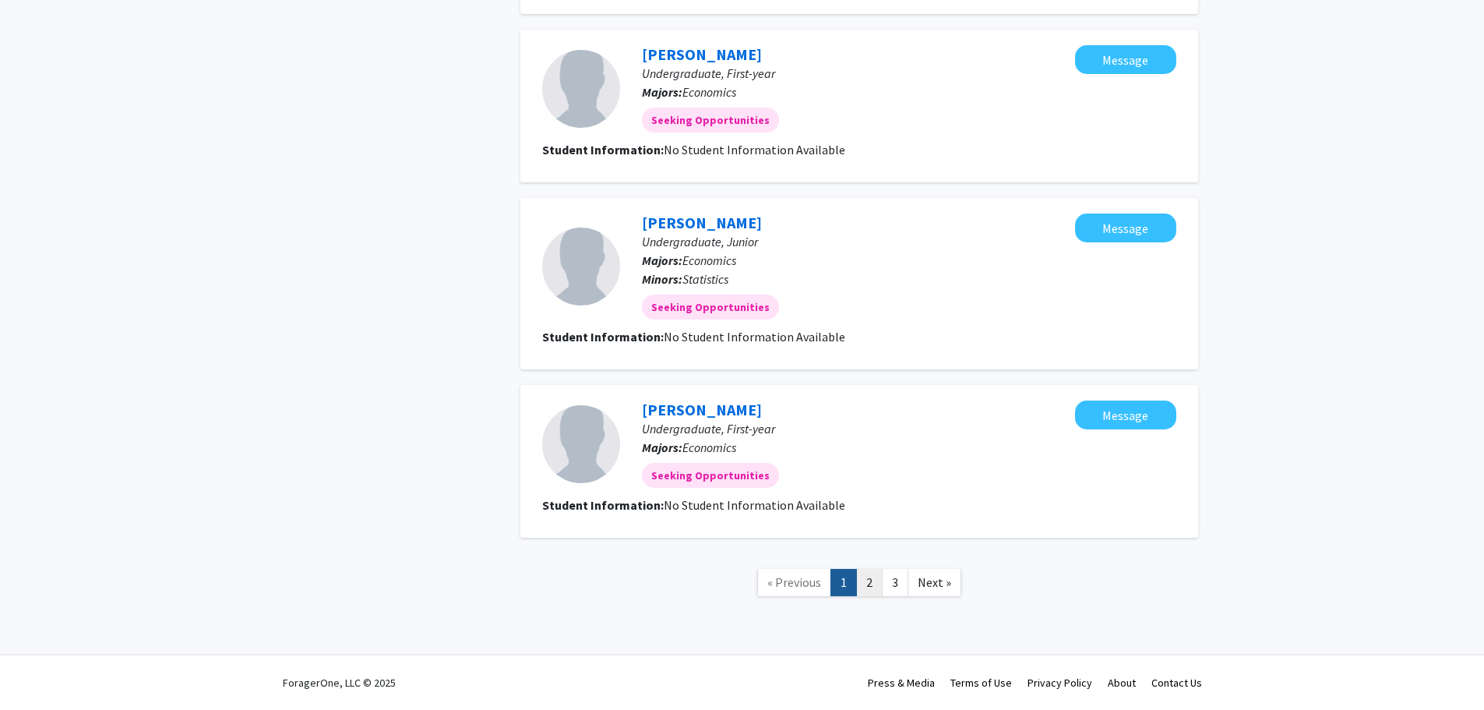
click at [868, 590] on link "2" at bounding box center [869, 582] width 26 height 27
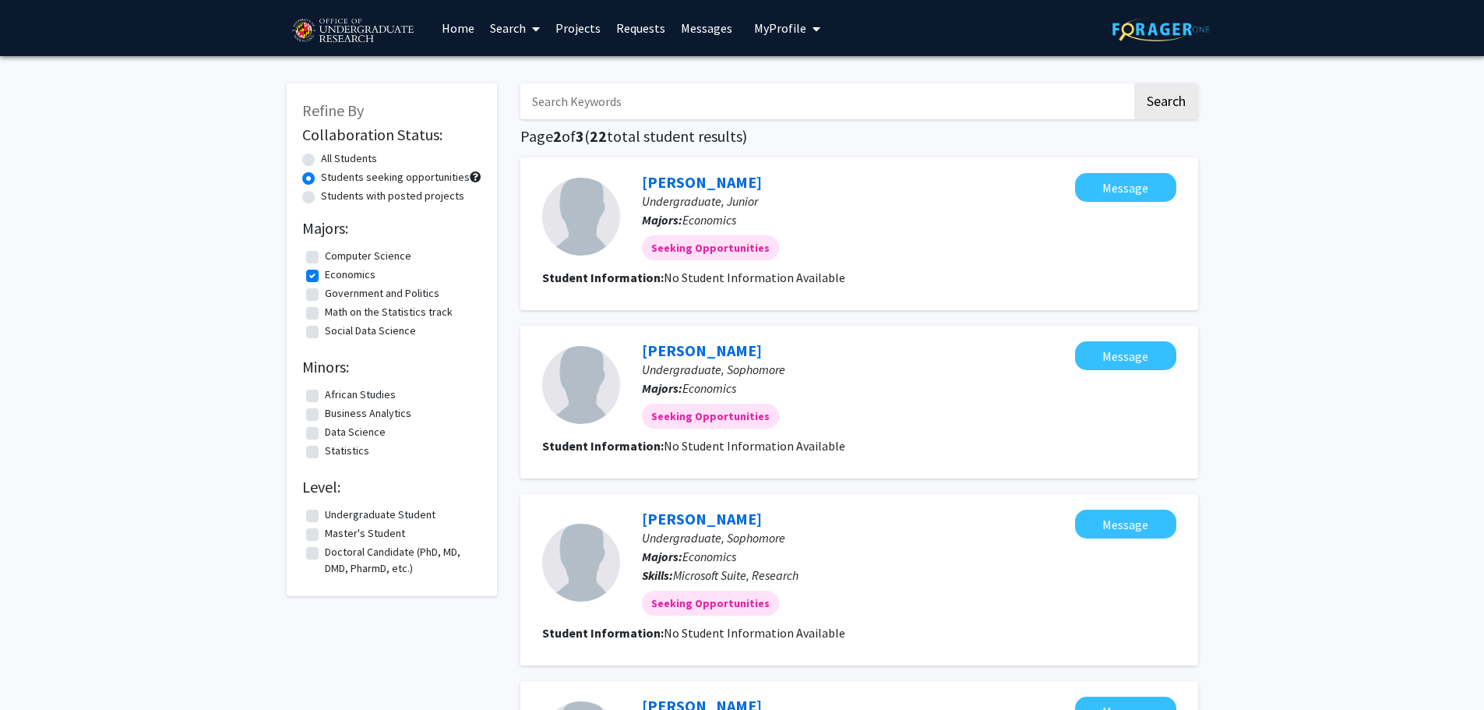
click at [769, 30] on span "My Profile" at bounding box center [780, 28] width 52 height 16
click at [835, 76] on span "Erin Moody" at bounding box center [851, 72] width 94 height 17
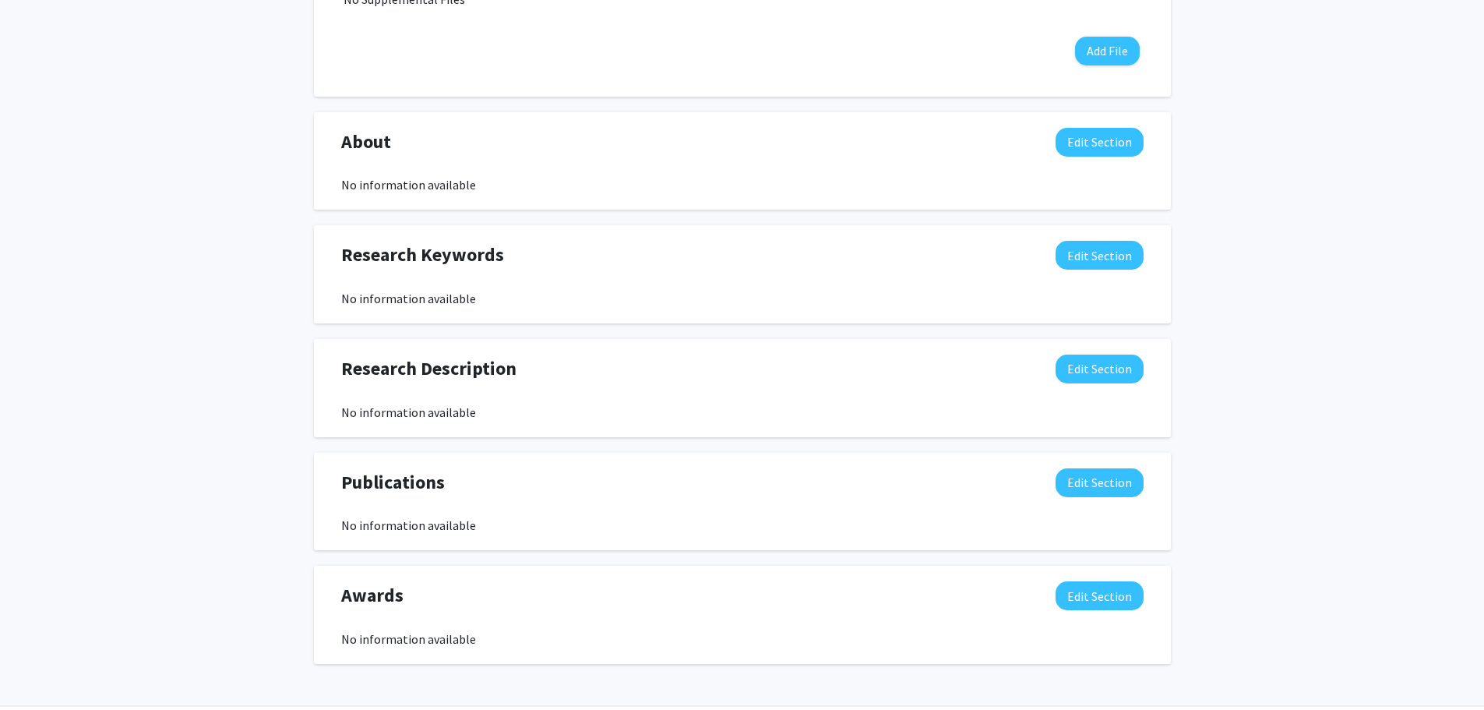
scroll to position [519, 0]
